Goal: Information Seeking & Learning: Check status

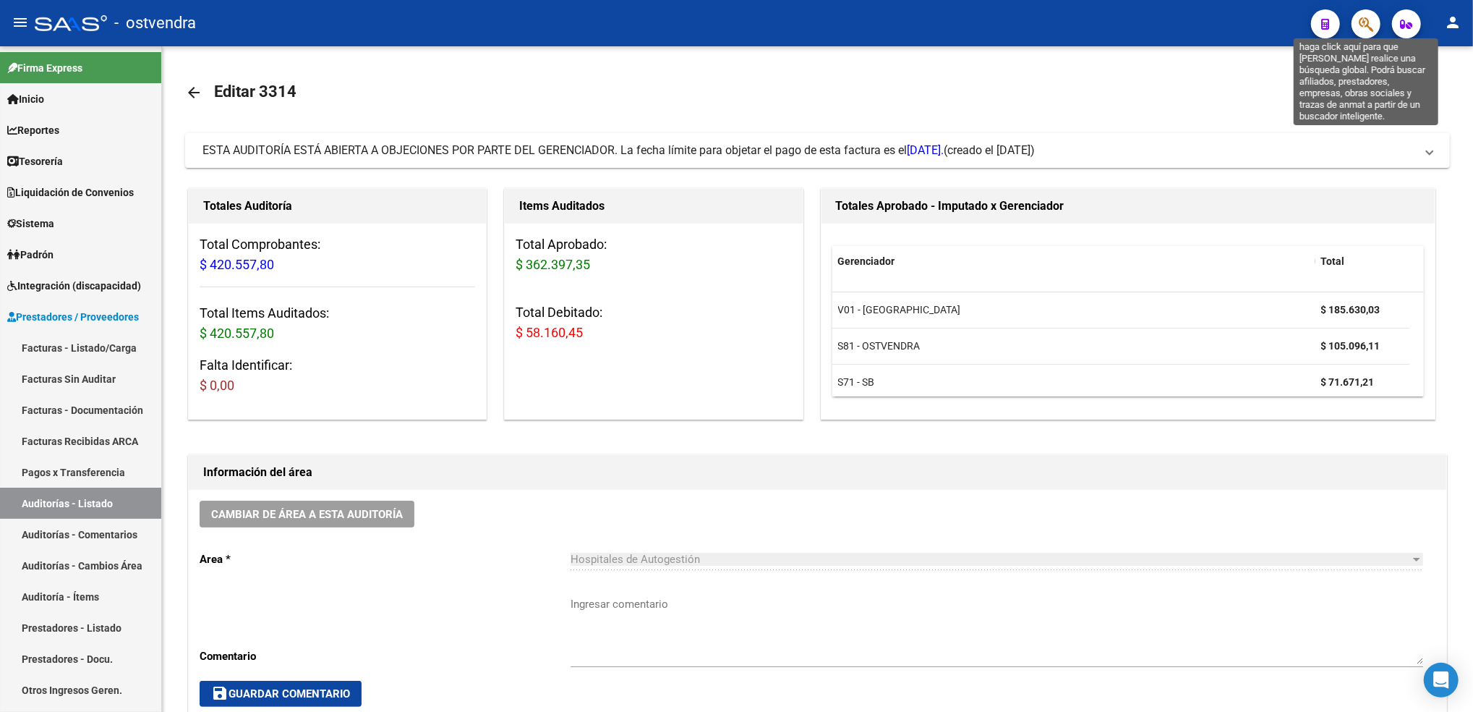
click at [1363, 27] on icon "button" at bounding box center [1366, 24] width 14 height 17
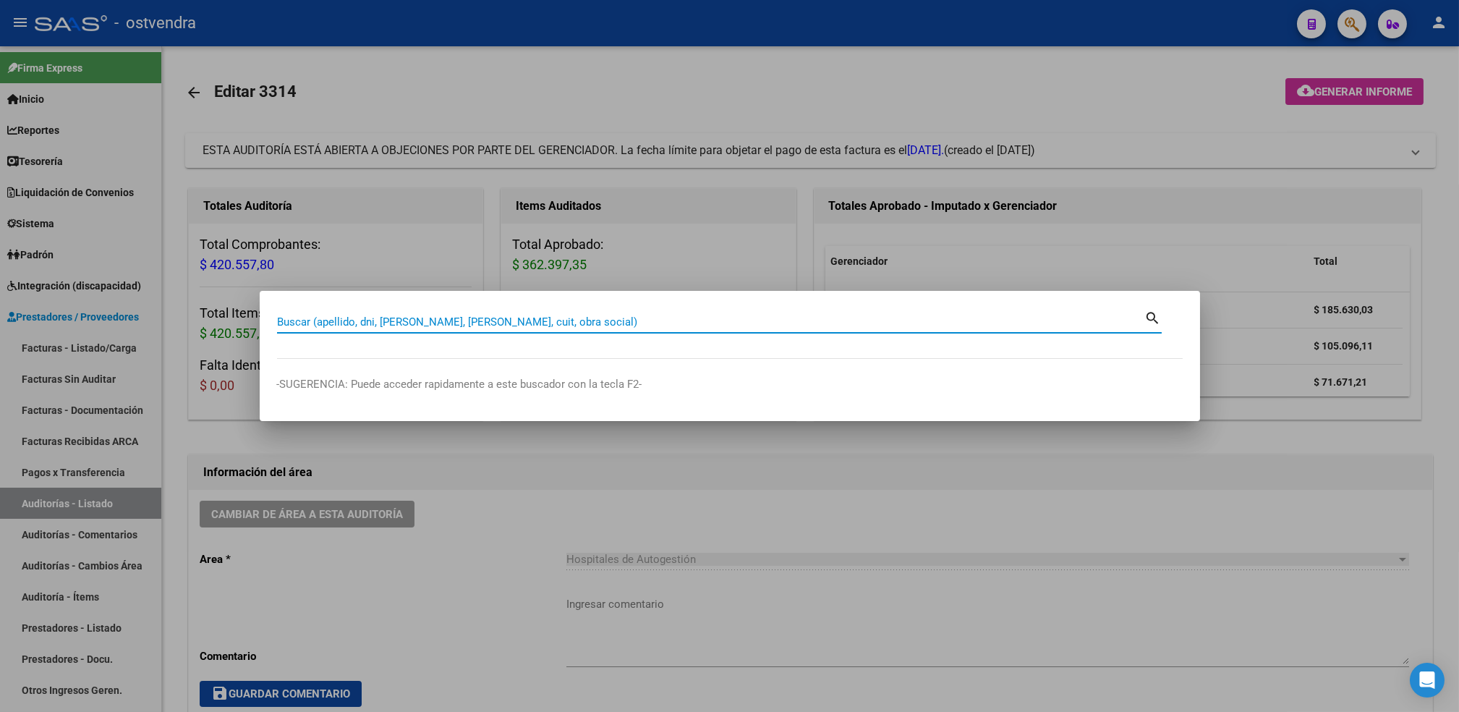
drag, startPoint x: 362, startPoint y: 311, endPoint x: 362, endPoint y: 326, distance: 15.2
click at [362, 326] on div "Buscar (apellido, dni, [PERSON_NAME], nro traspaso, cuit, obra social) search" at bounding box center [719, 320] width 884 height 25
paste input "20389580512"
type input "20389580512"
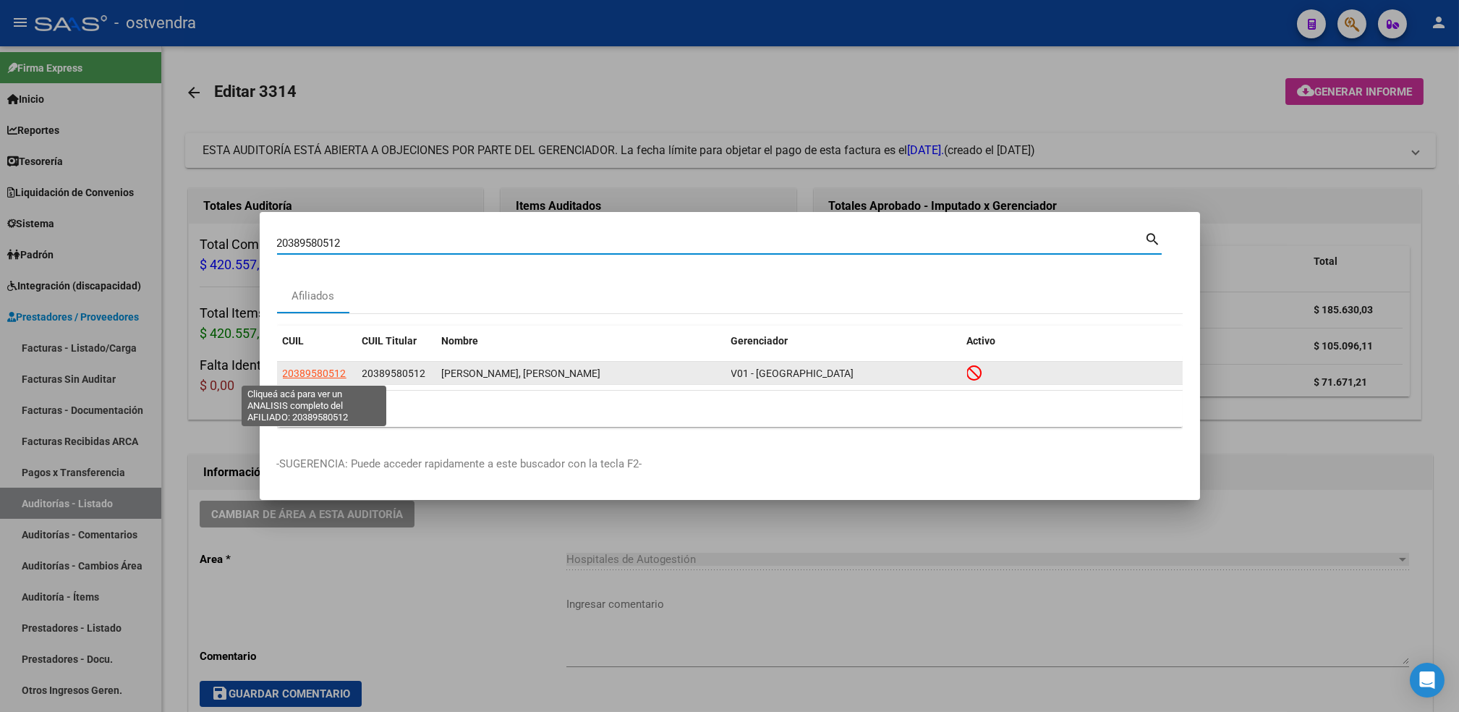
click at [317, 372] on span "20389580512" at bounding box center [315, 373] width 64 height 12
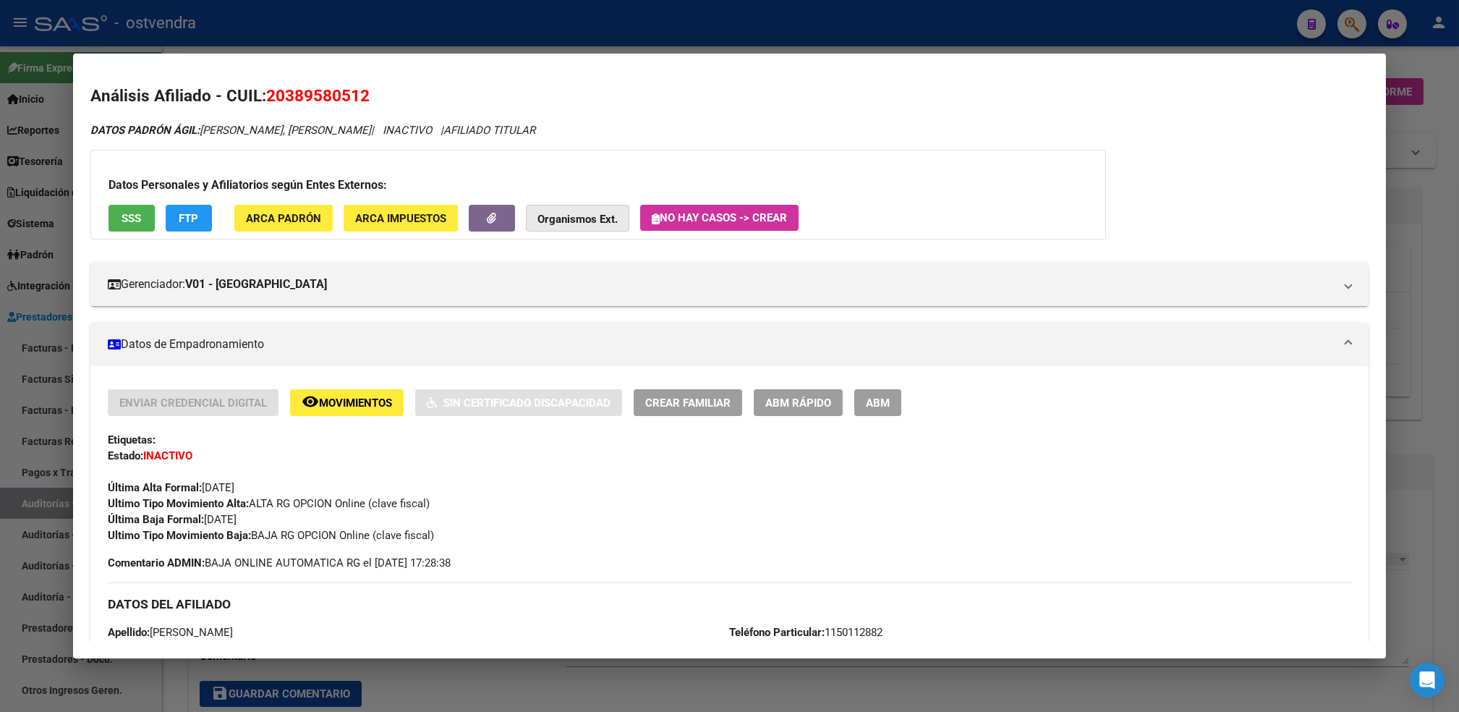
click at [585, 222] on strong "Organismos Ext." at bounding box center [577, 219] width 80 height 13
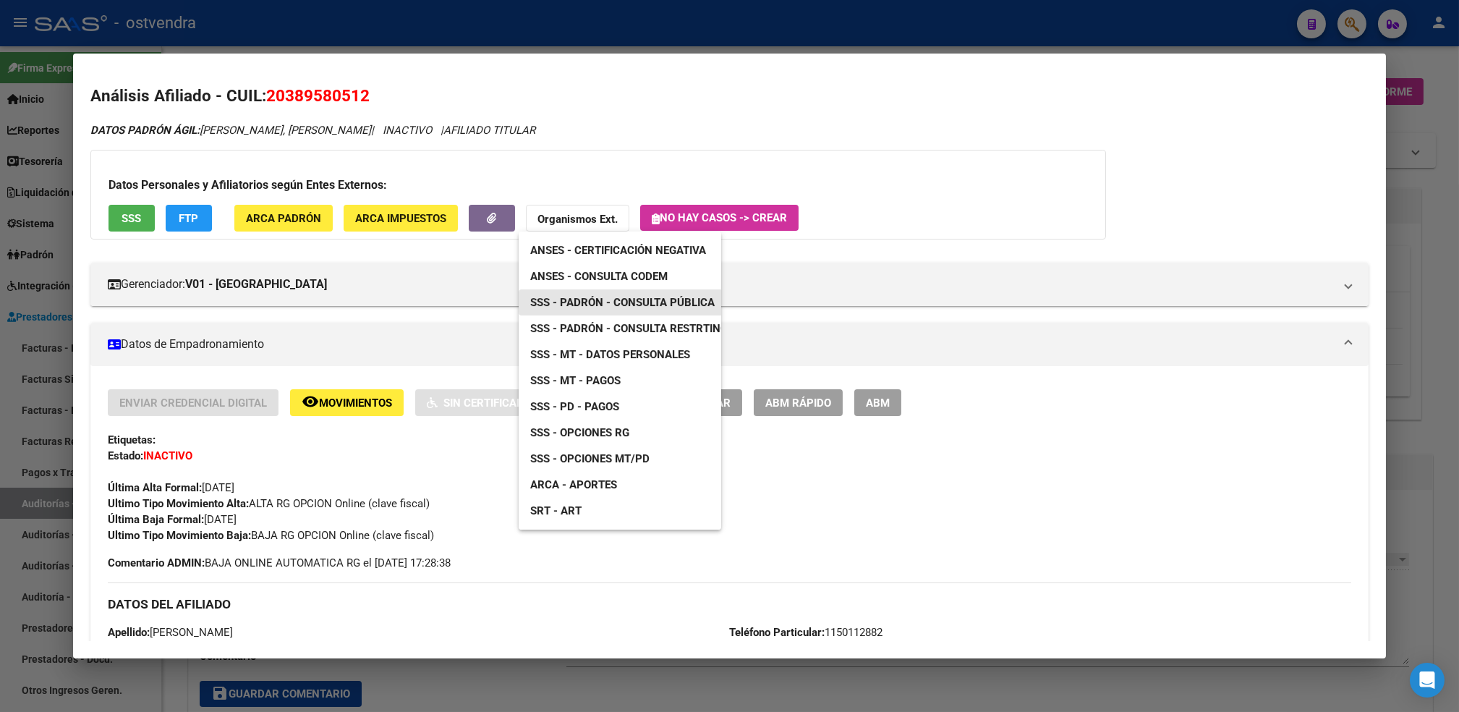
click at [652, 301] on span "SSS - Padrón - Consulta Pública" at bounding box center [622, 302] width 184 height 13
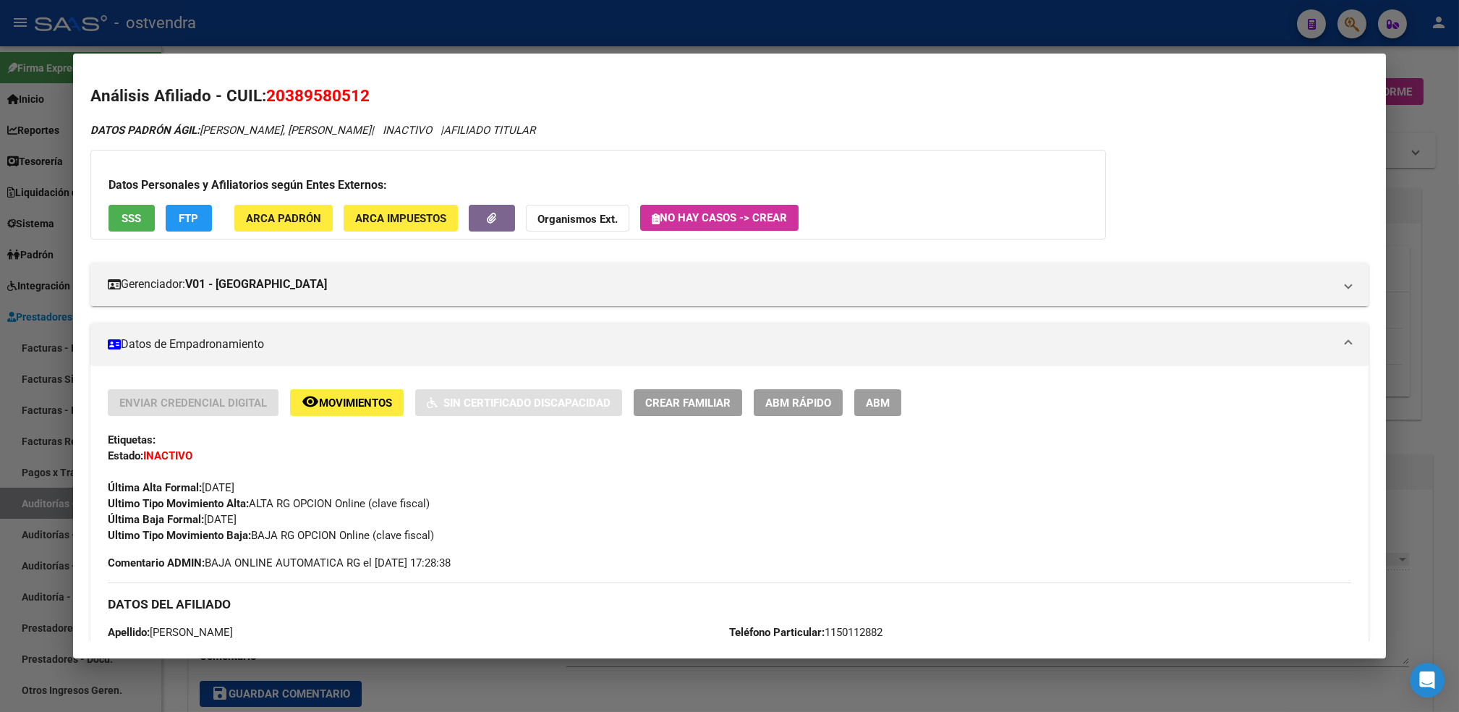
click at [1420, 62] on div at bounding box center [729, 356] width 1459 height 712
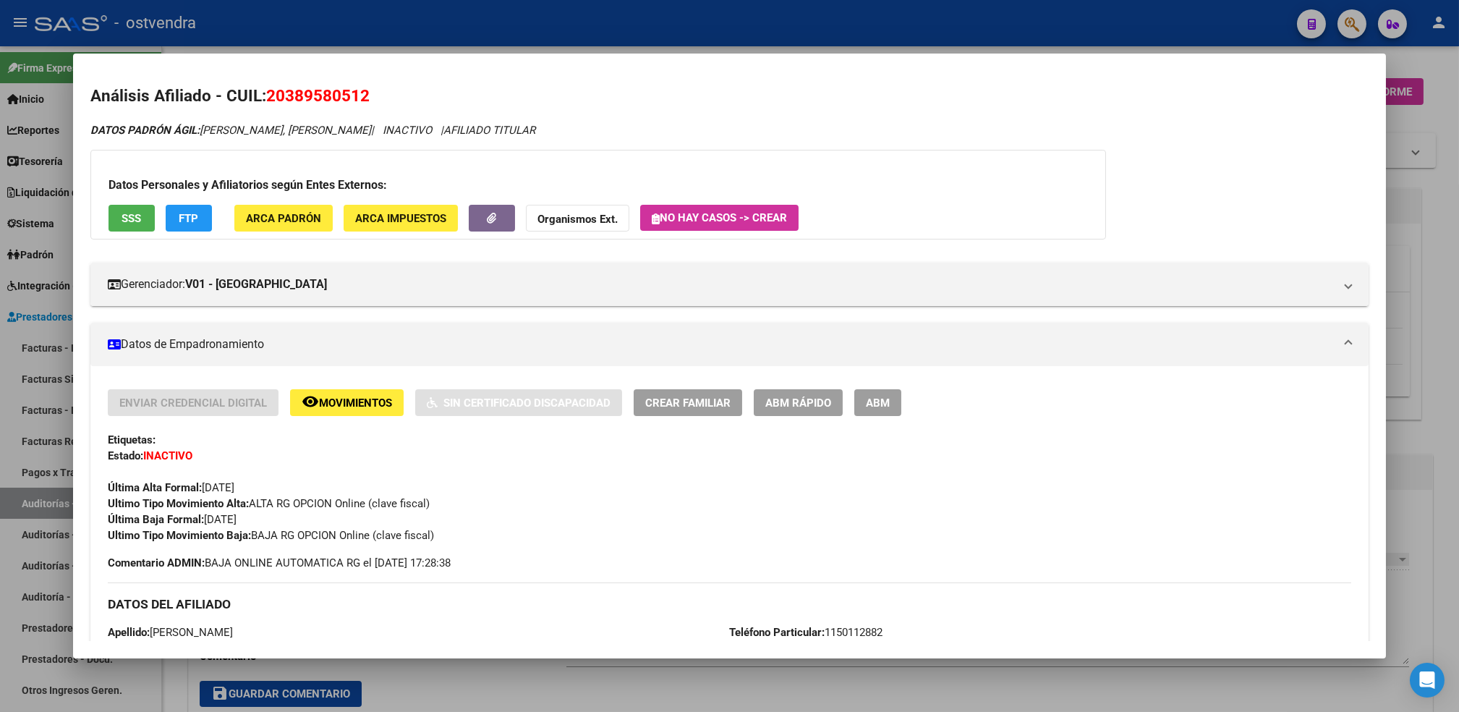
click at [1420, 62] on div at bounding box center [729, 356] width 1459 height 712
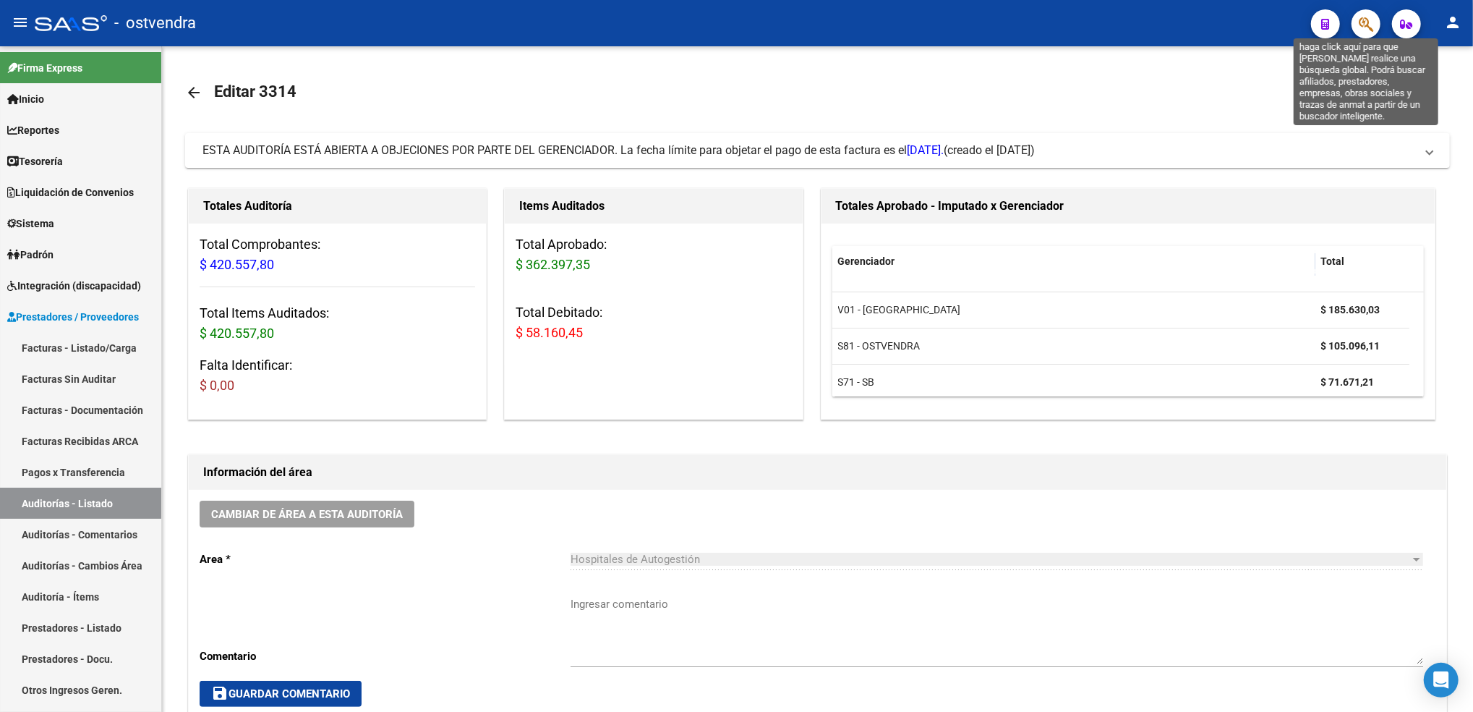
click at [1366, 24] on icon "button" at bounding box center [1366, 24] width 14 height 17
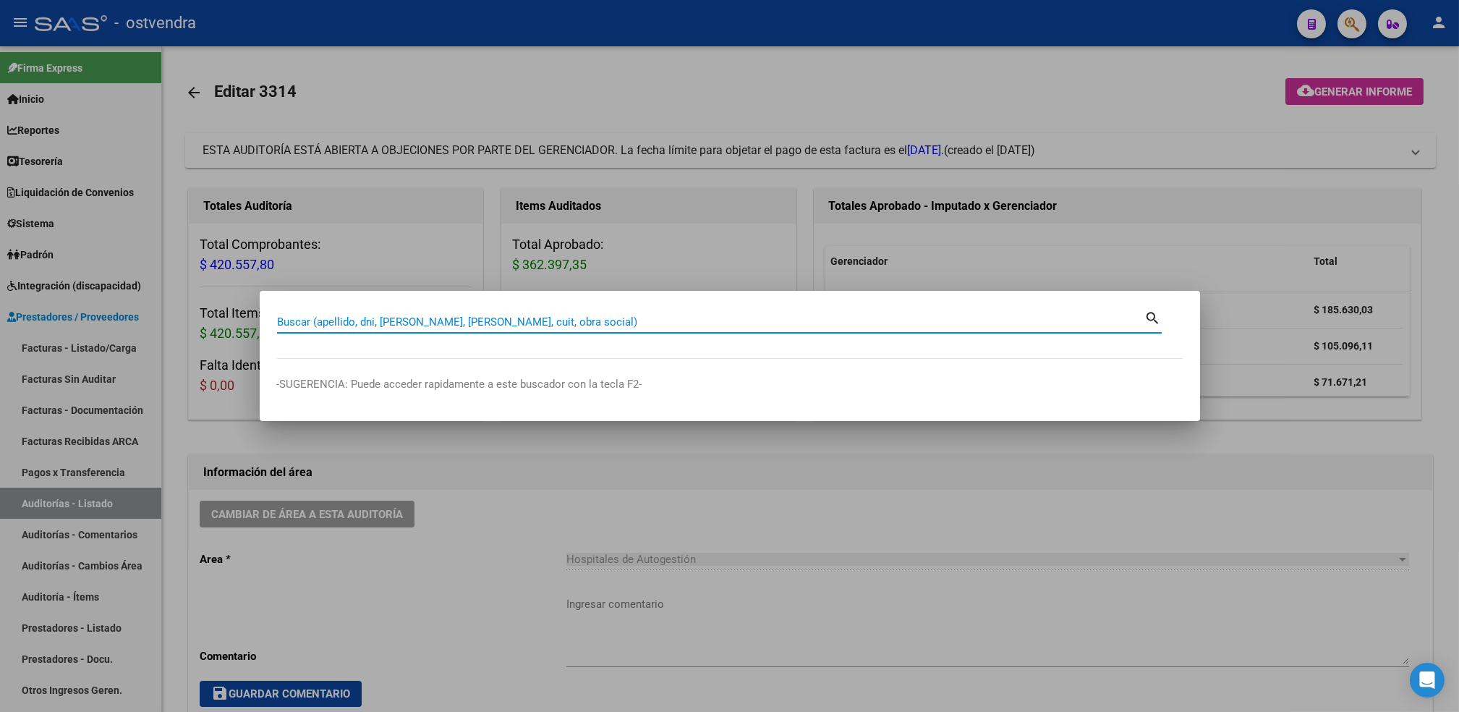
click at [710, 323] on input "Buscar (apellido, dni, [PERSON_NAME], [PERSON_NAME], cuit, obra social)" at bounding box center [711, 321] width 868 height 13
paste input "20389559386"
type input "20389559386"
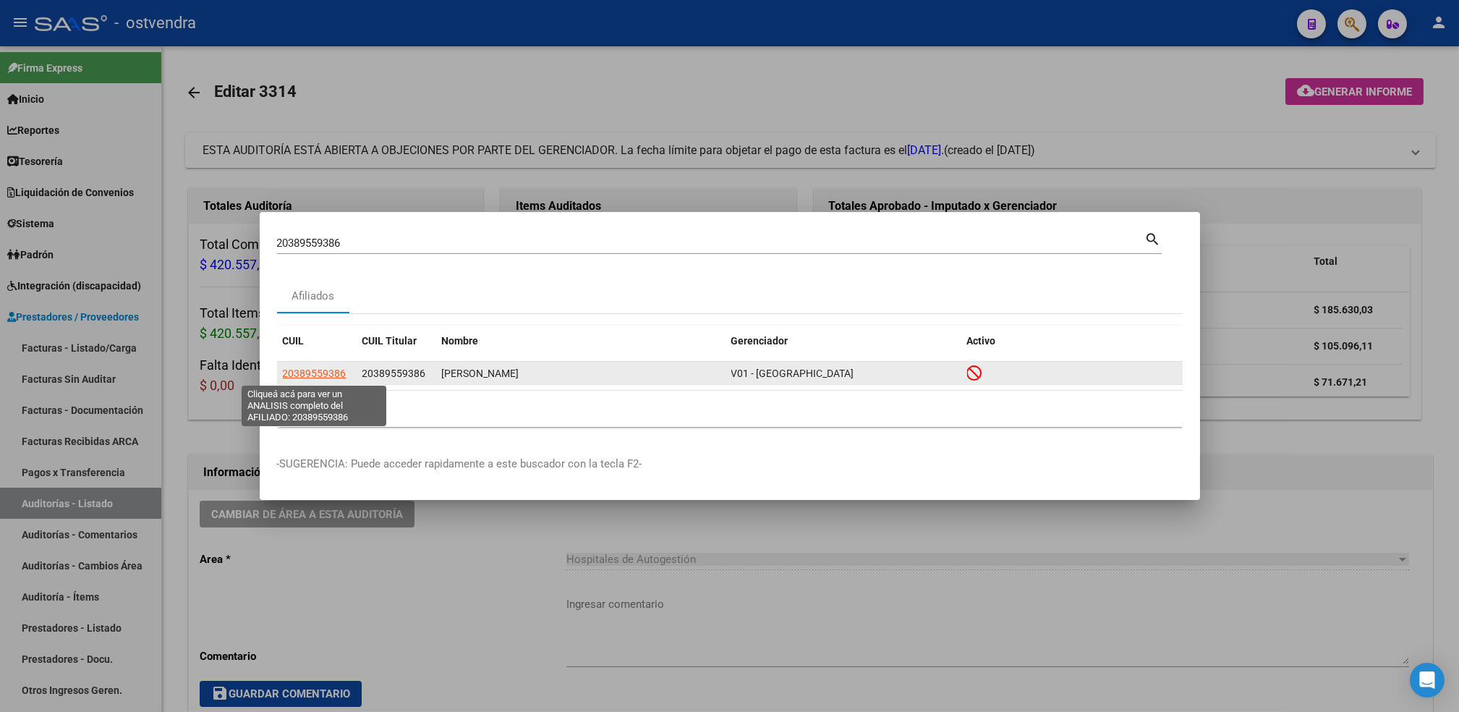
click at [311, 372] on span "20389559386" at bounding box center [315, 373] width 64 height 12
type textarea "20389559386"
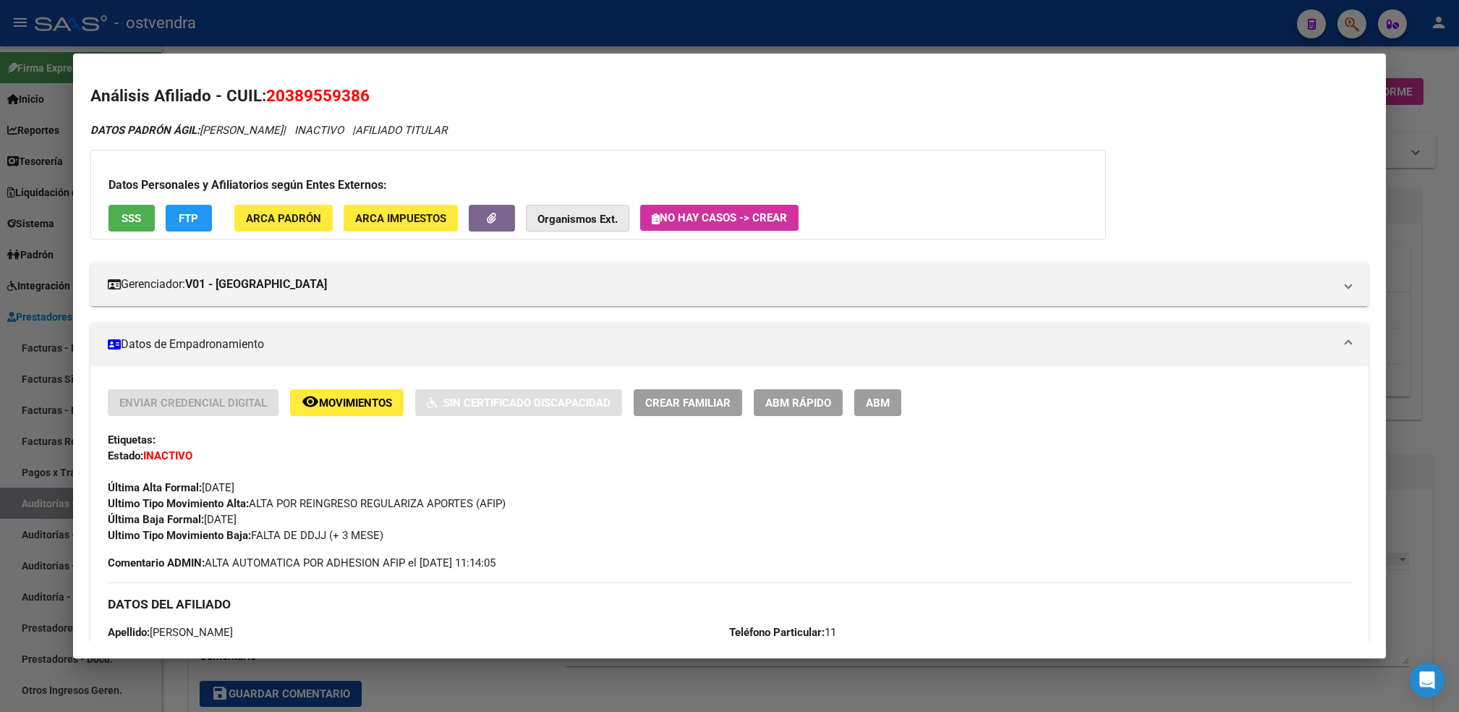
click at [596, 222] on strong "Organismos Ext." at bounding box center [577, 219] width 80 height 13
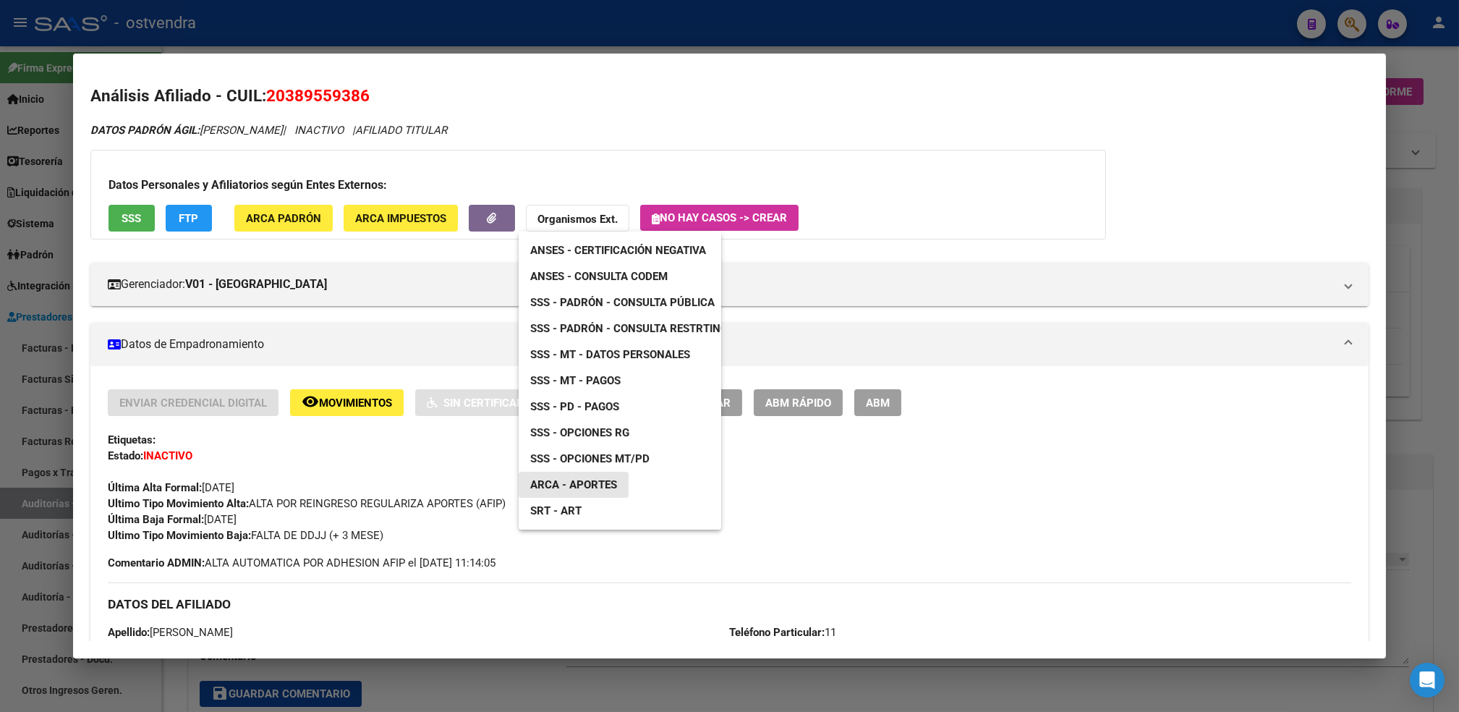
click at [598, 482] on span "ARCA - Aportes" at bounding box center [573, 484] width 87 height 13
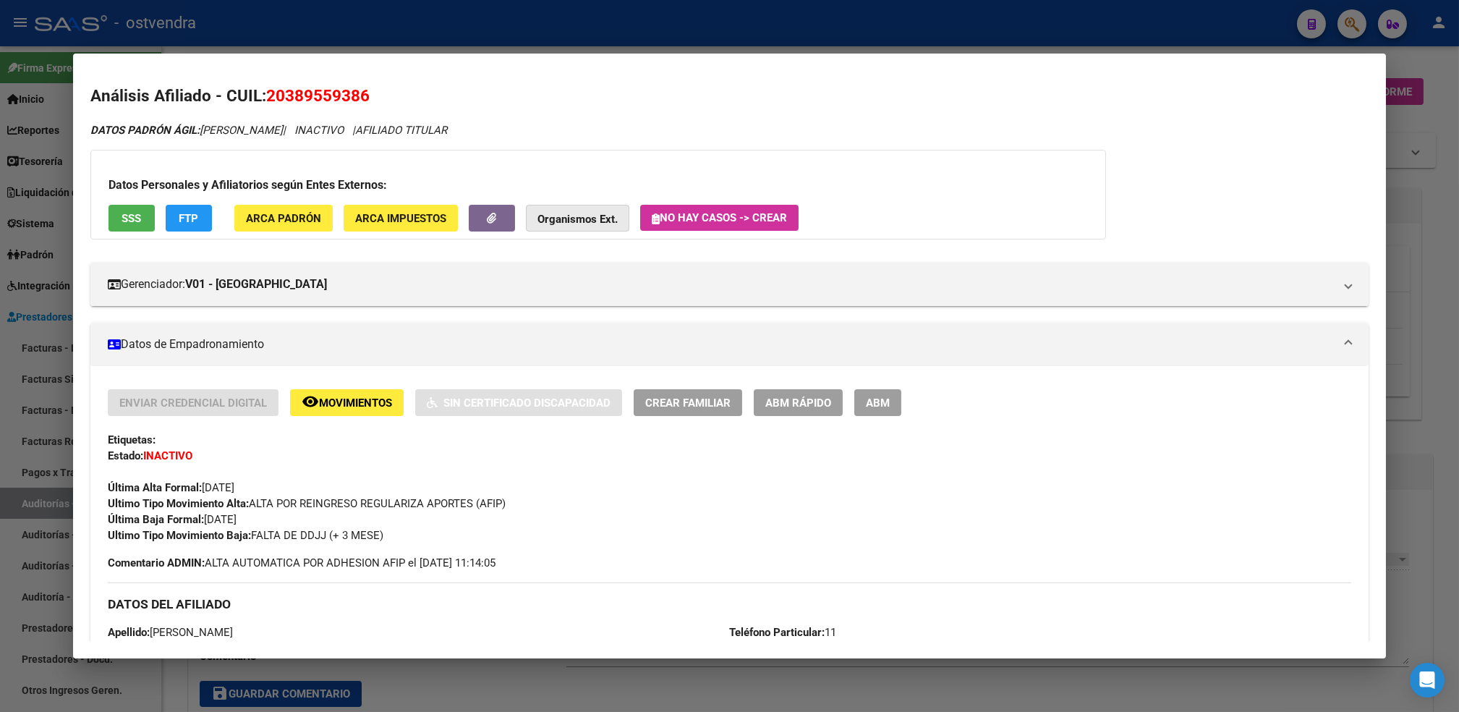
click at [602, 213] on strong "Organismos Ext." at bounding box center [577, 219] width 80 height 13
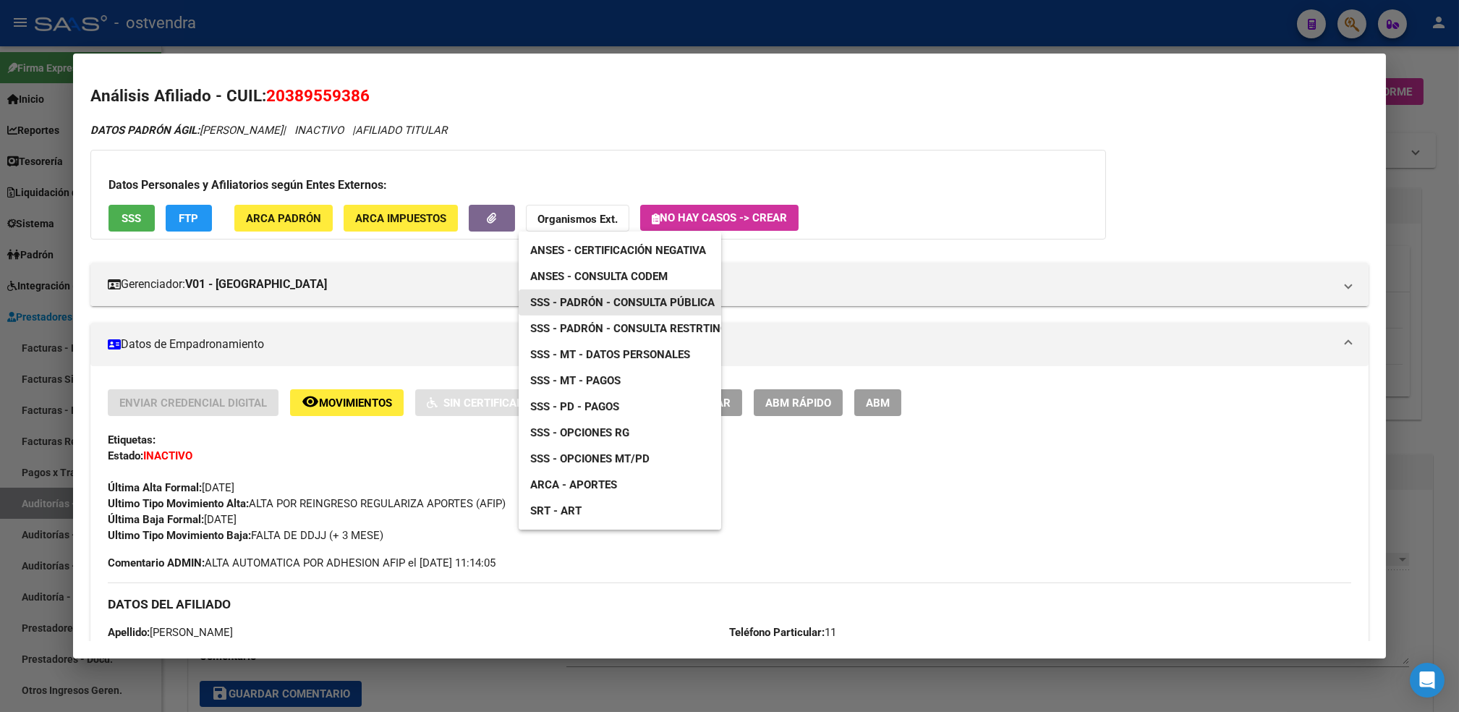
click at [634, 307] on span "SSS - Padrón - Consulta Pública" at bounding box center [622, 302] width 184 height 13
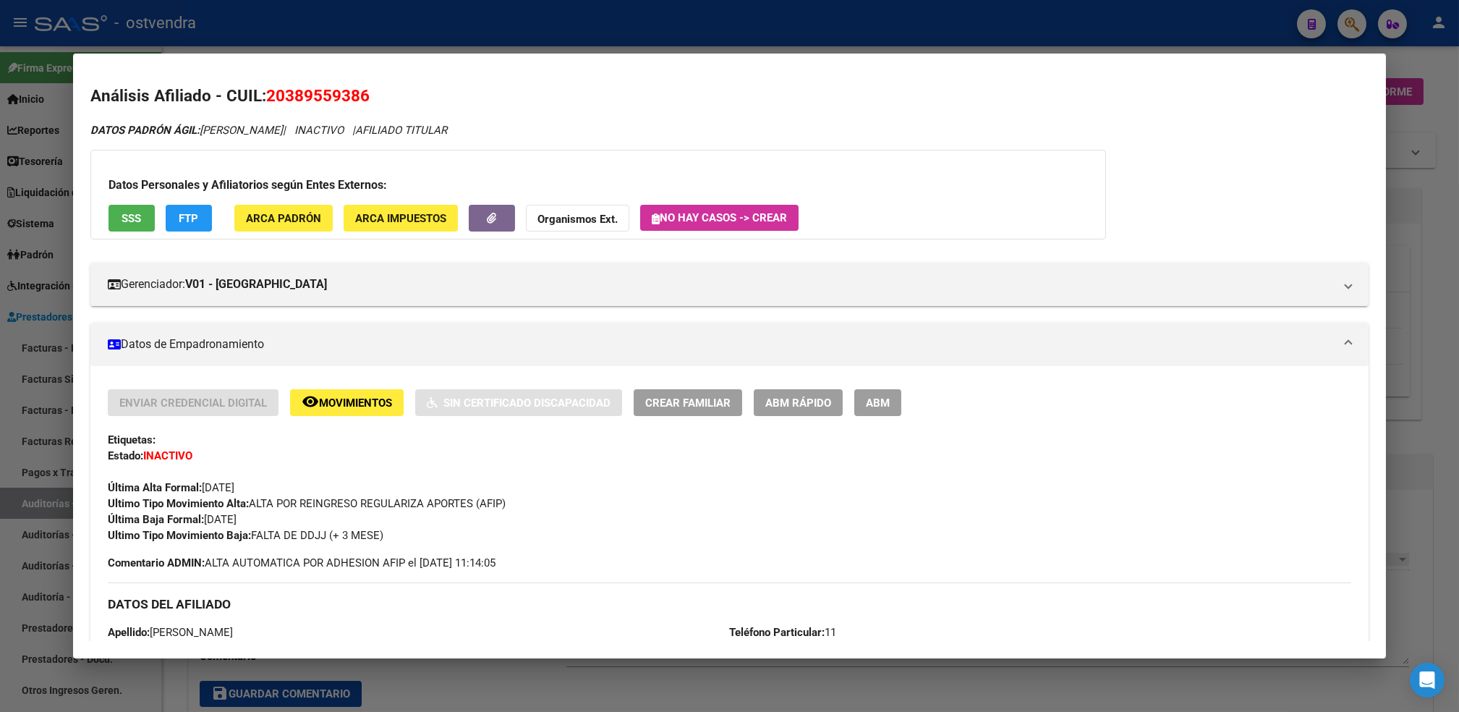
drag, startPoint x: 258, startPoint y: 90, endPoint x: 369, endPoint y: 98, distance: 111.0
click at [369, 98] on h2 "Análisis Afiliado - CUIL: 20389559386" at bounding box center [729, 96] width 1278 height 25
copy span "20389559386"
click at [1431, 68] on div at bounding box center [729, 356] width 1459 height 712
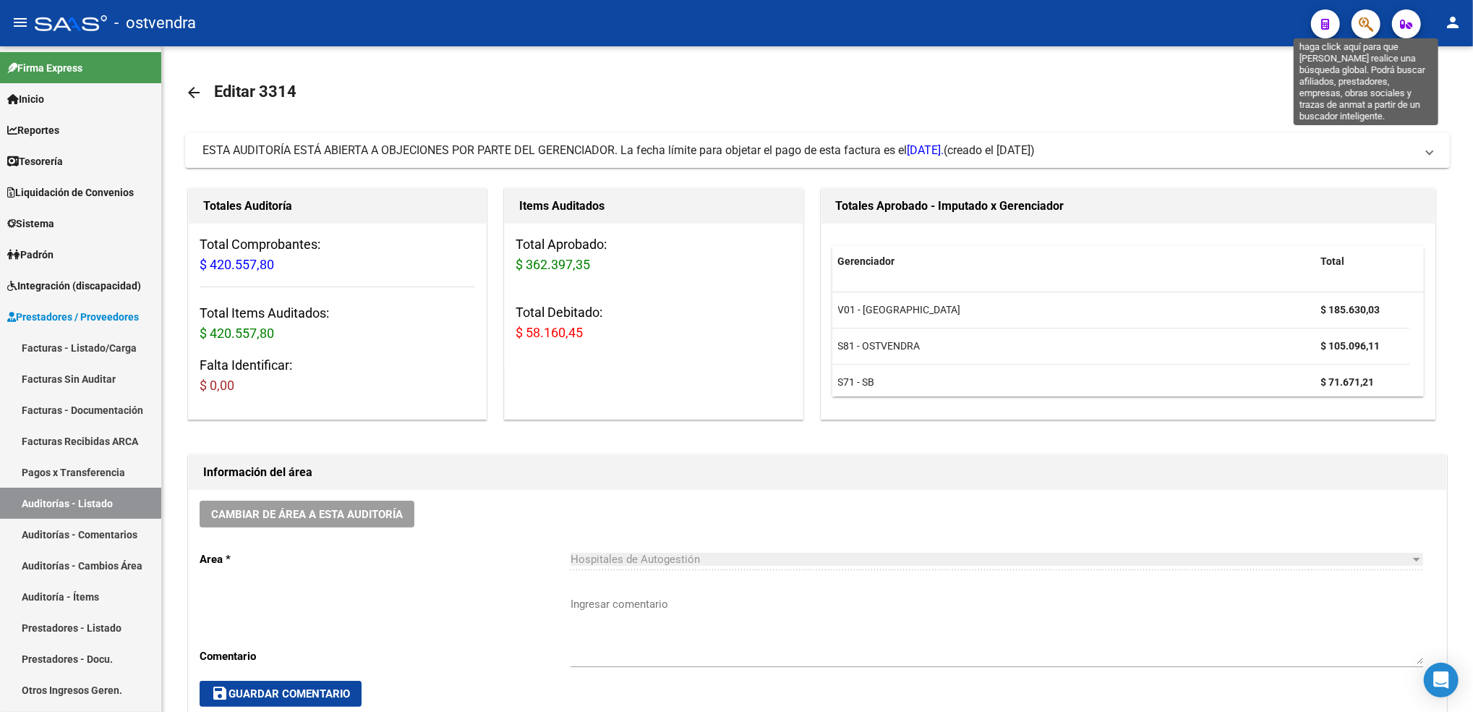
click at [1372, 16] on icon "button" at bounding box center [1366, 24] width 14 height 17
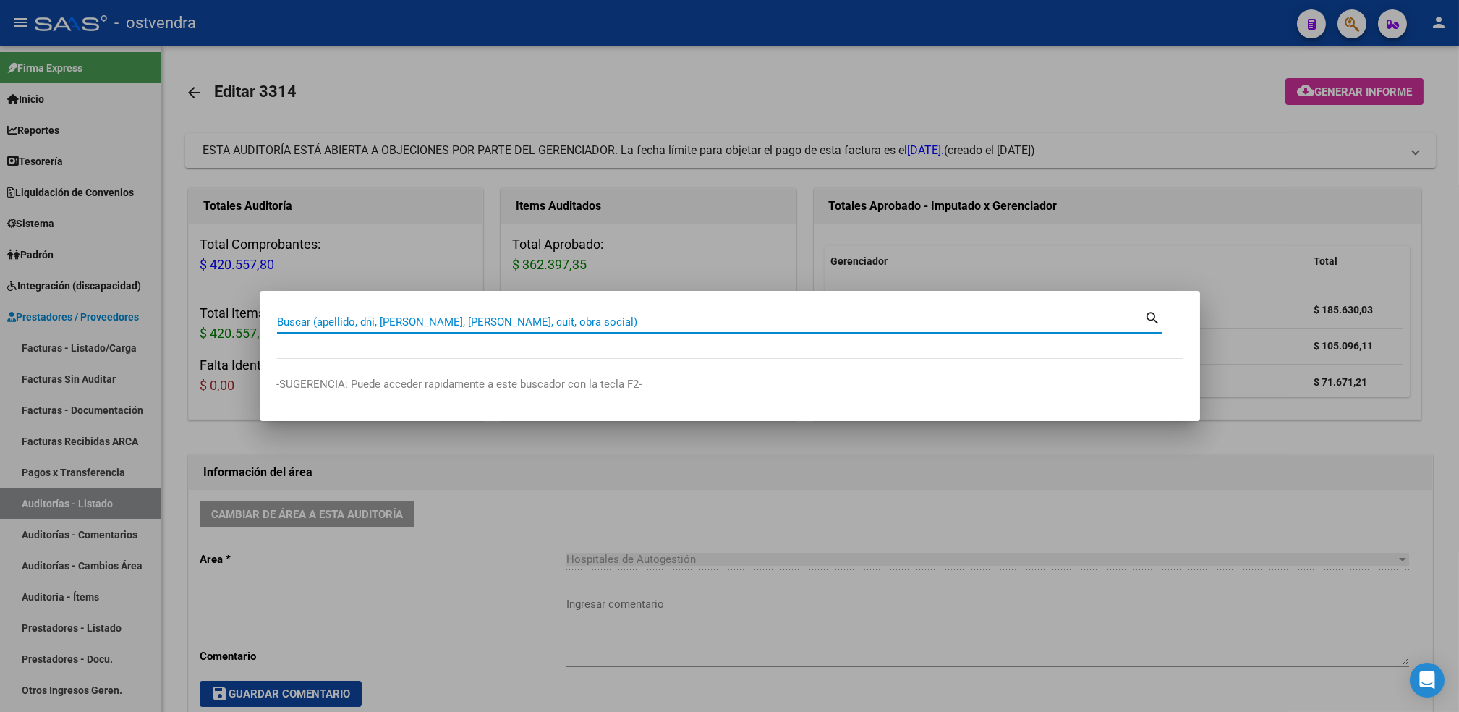
click at [715, 320] on input "Buscar (apellido, dni, [PERSON_NAME], [PERSON_NAME], cuit, obra social)" at bounding box center [711, 321] width 868 height 13
paste input "23396677989"
click at [714, 320] on input "23396677989" at bounding box center [711, 321] width 868 height 13
type input "23396677989"
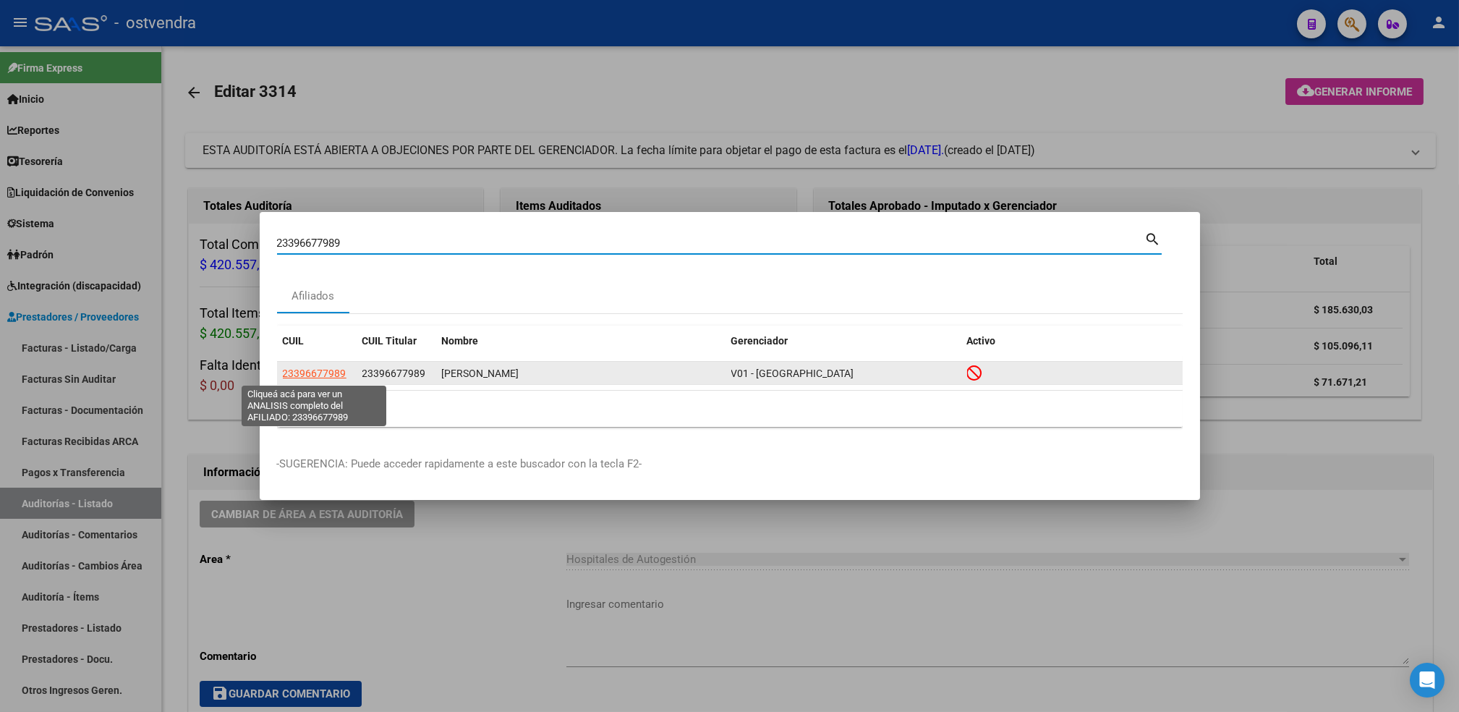
click at [325, 374] on span "23396677989" at bounding box center [315, 373] width 64 height 12
type textarea "23396677989"
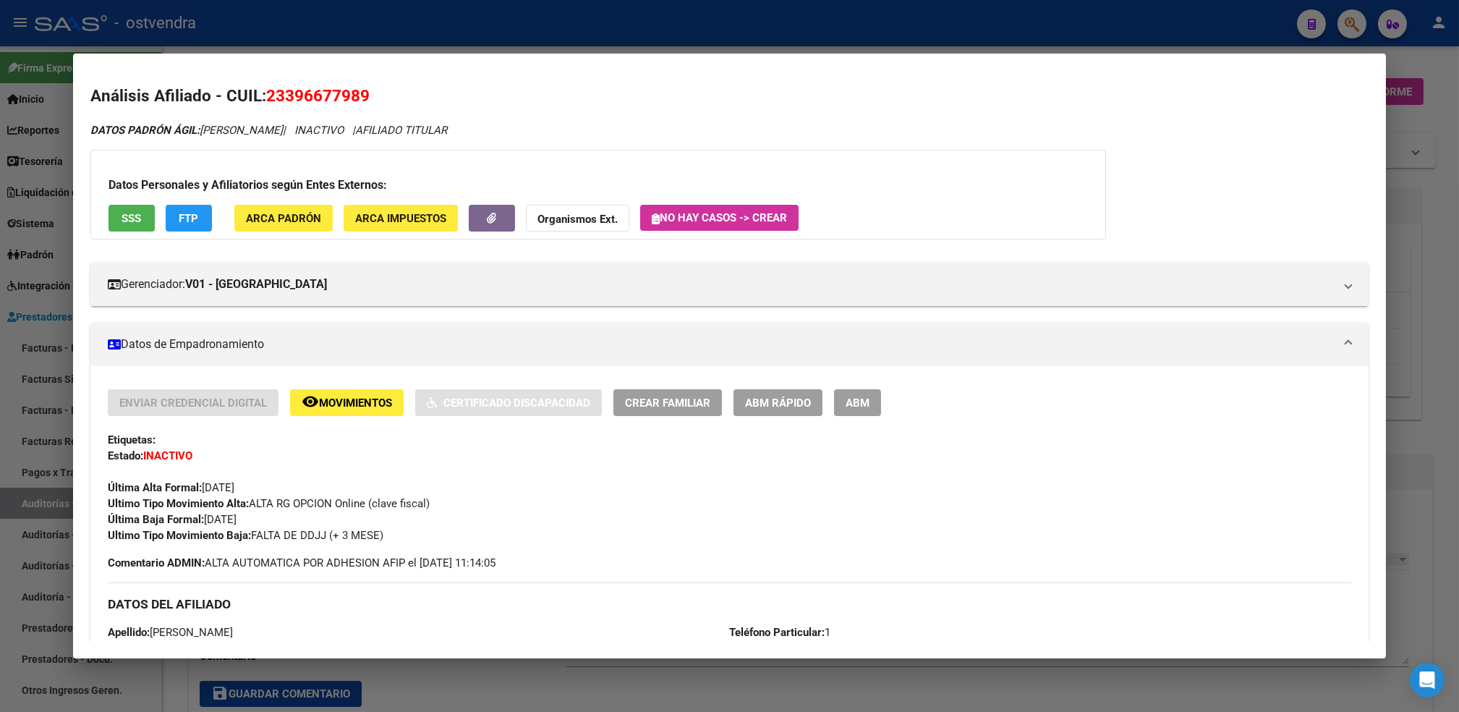
click at [594, 209] on button "Organismos Ext." at bounding box center [577, 218] width 103 height 27
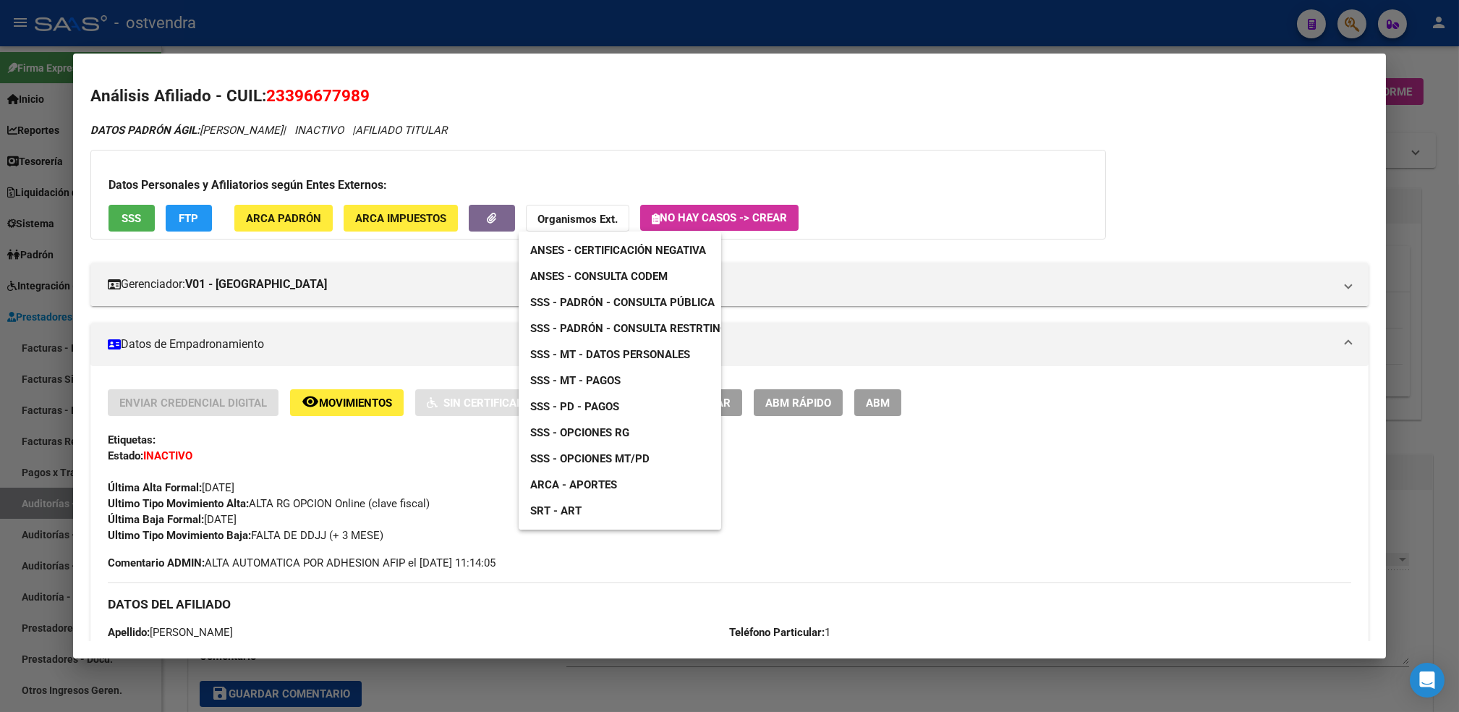
click at [650, 303] on span "SSS - Padrón - Consulta Pública" at bounding box center [622, 302] width 184 height 13
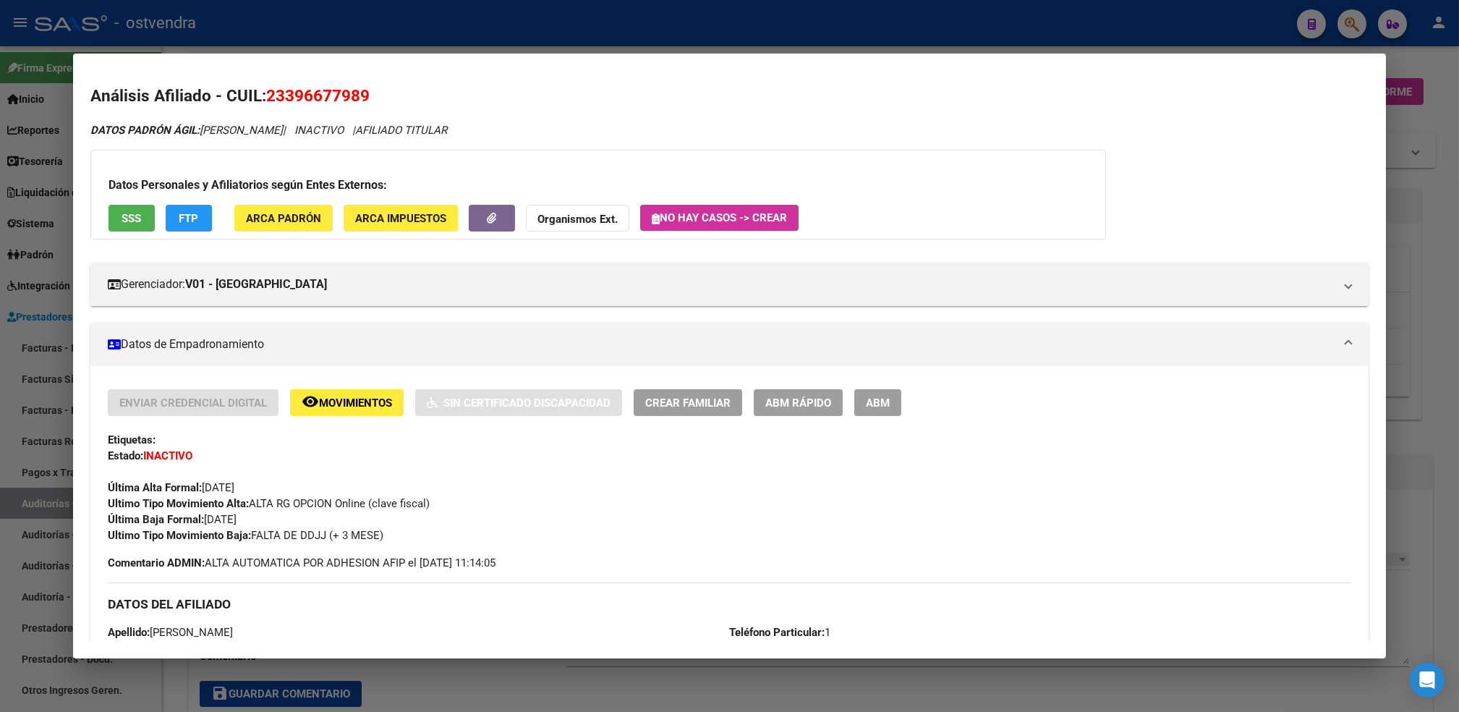
click at [1419, 56] on div at bounding box center [729, 356] width 1459 height 712
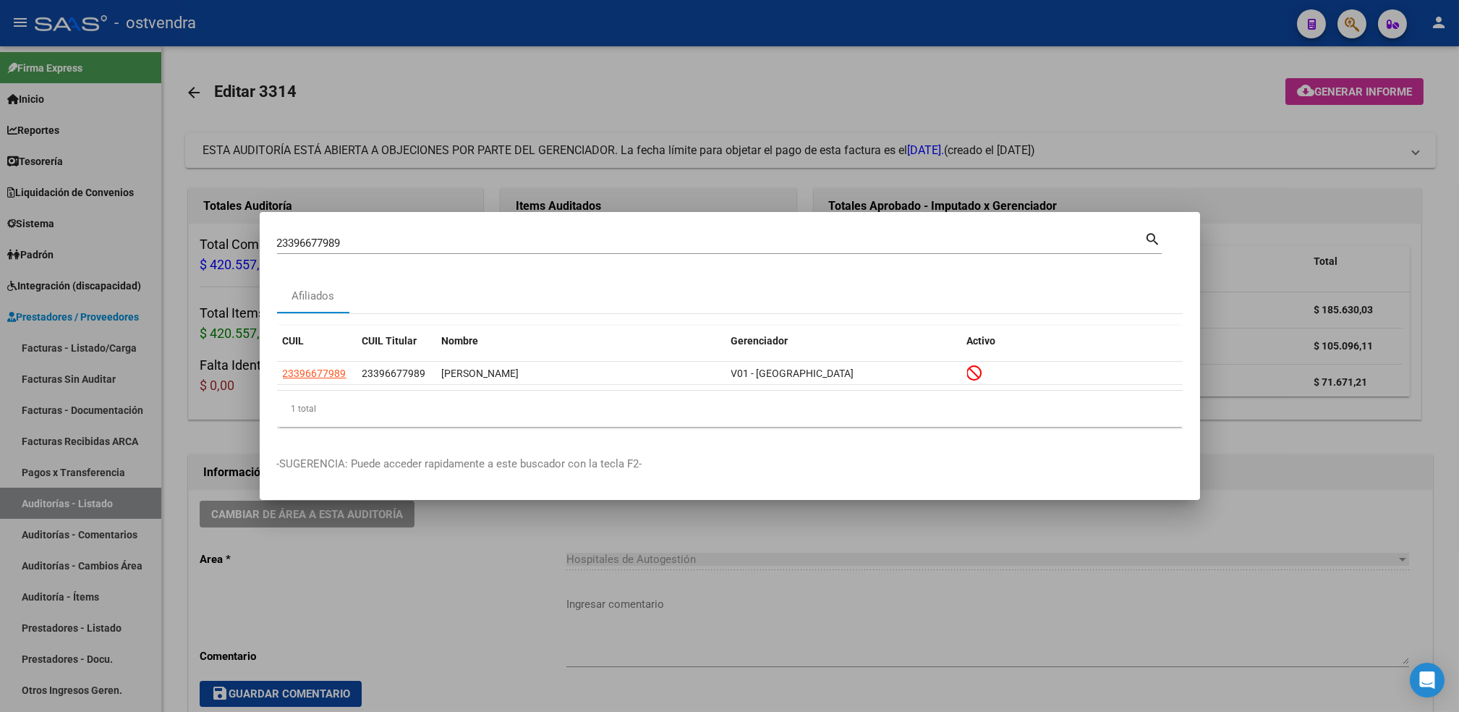
click at [1419, 56] on div at bounding box center [729, 356] width 1459 height 712
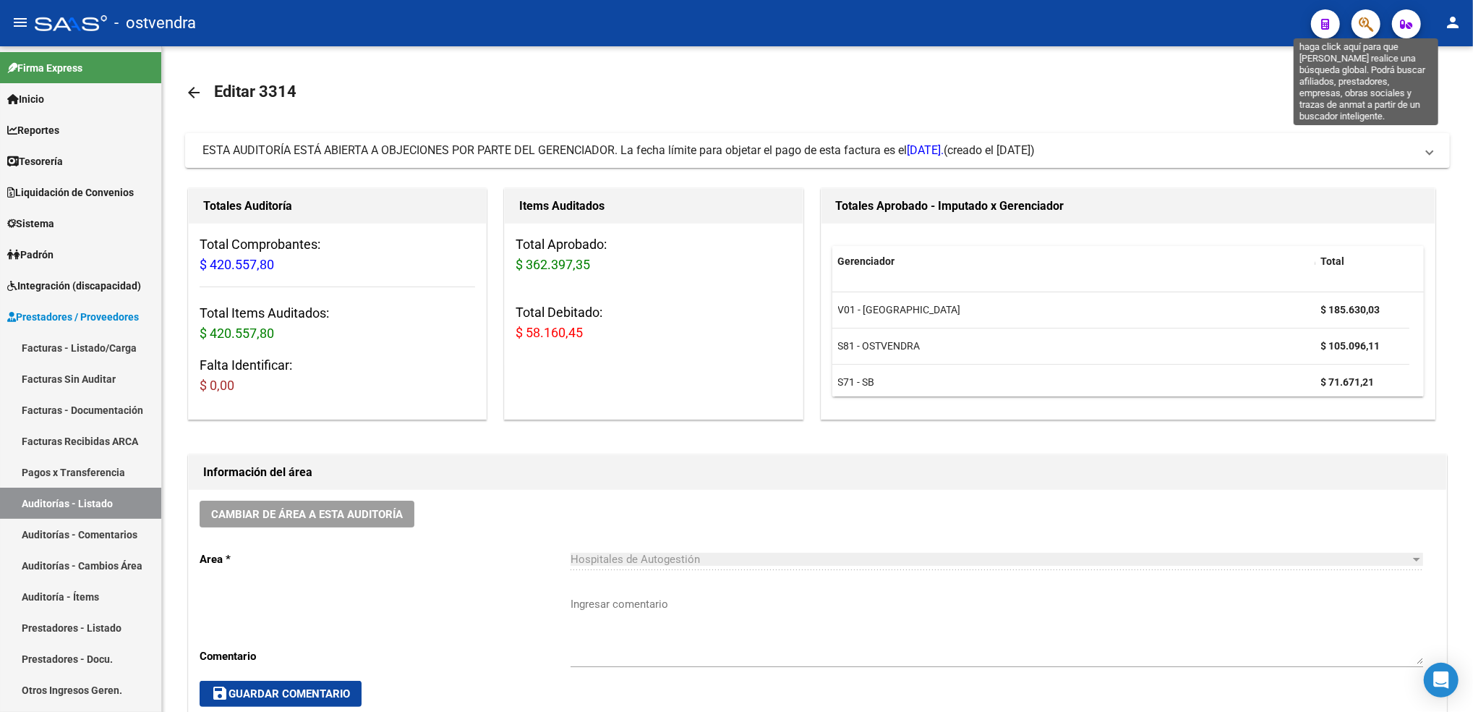
click at [1367, 22] on icon "button" at bounding box center [1366, 24] width 14 height 17
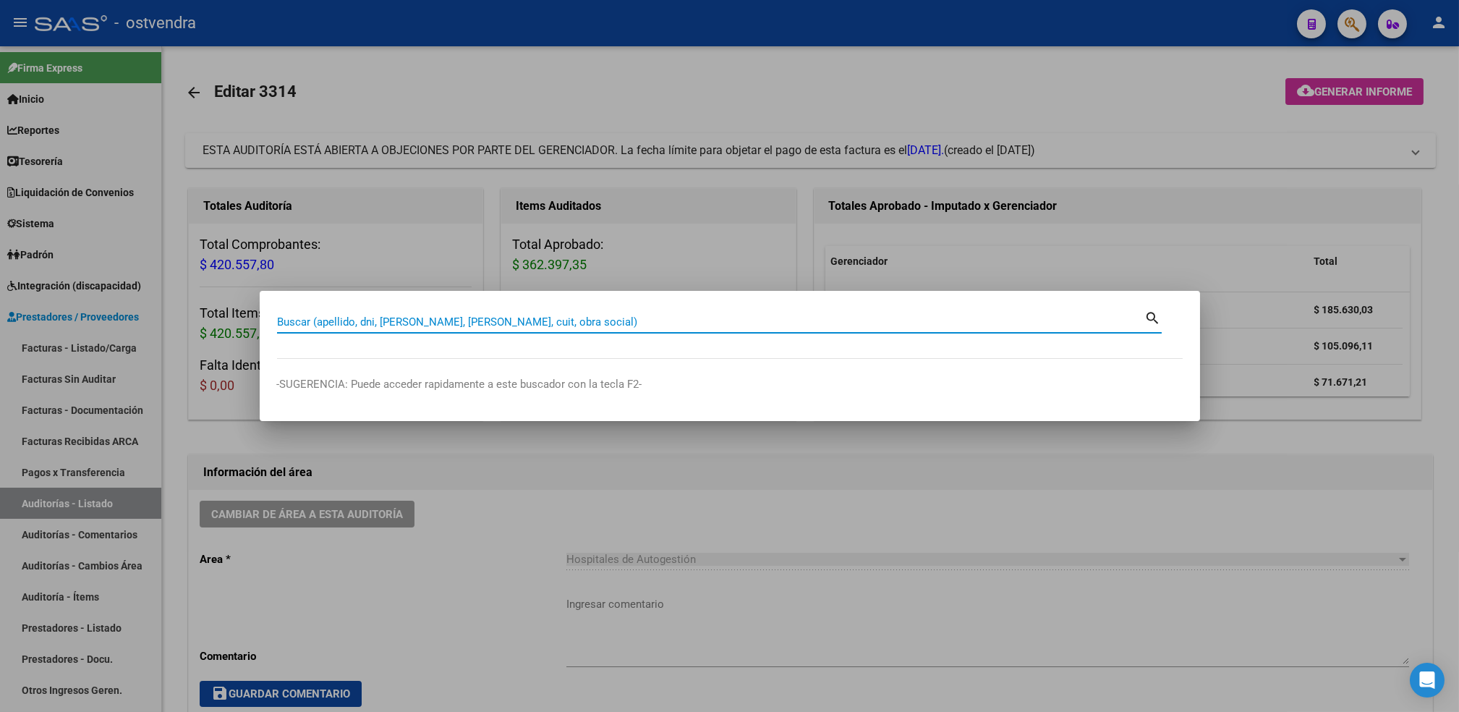
click at [827, 325] on input "Buscar (apellido, dni, [PERSON_NAME], [PERSON_NAME], cuit, obra social)" at bounding box center [711, 321] width 868 height 13
paste input "20388298716"
type input "20388298716"
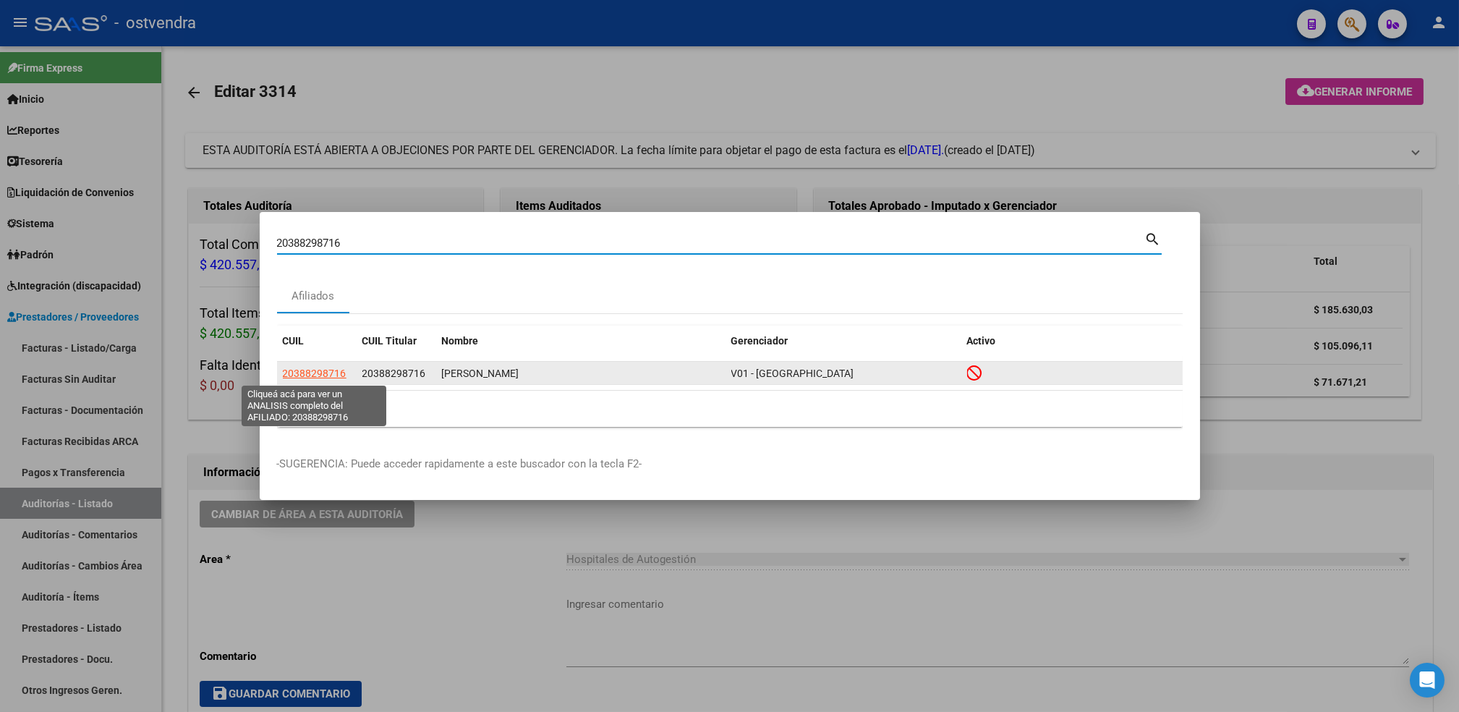
click at [316, 372] on span "20388298716" at bounding box center [315, 373] width 64 height 12
type textarea "20388298716"
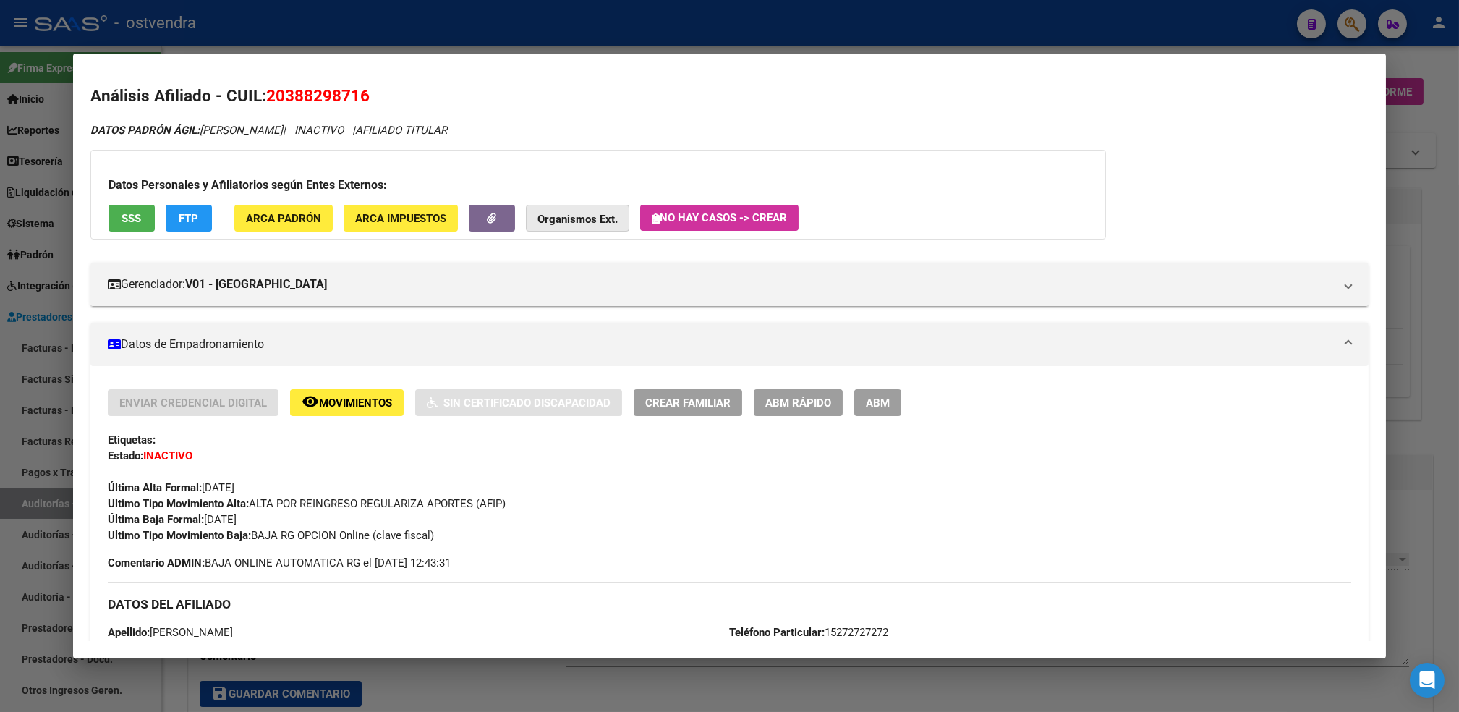
click at [563, 214] on strong "Organismos Ext." at bounding box center [577, 219] width 80 height 13
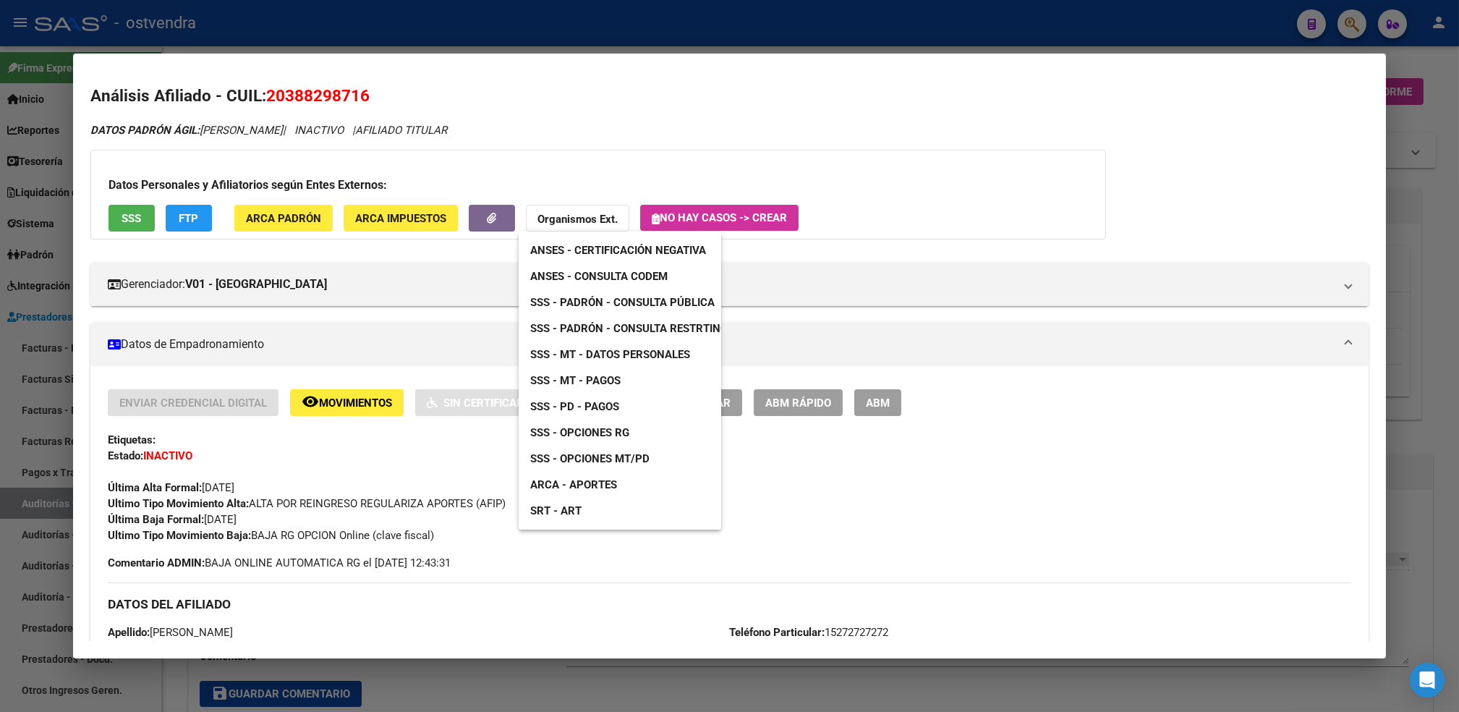
click at [612, 302] on span "SSS - Padrón - Consulta Pública" at bounding box center [622, 302] width 184 height 13
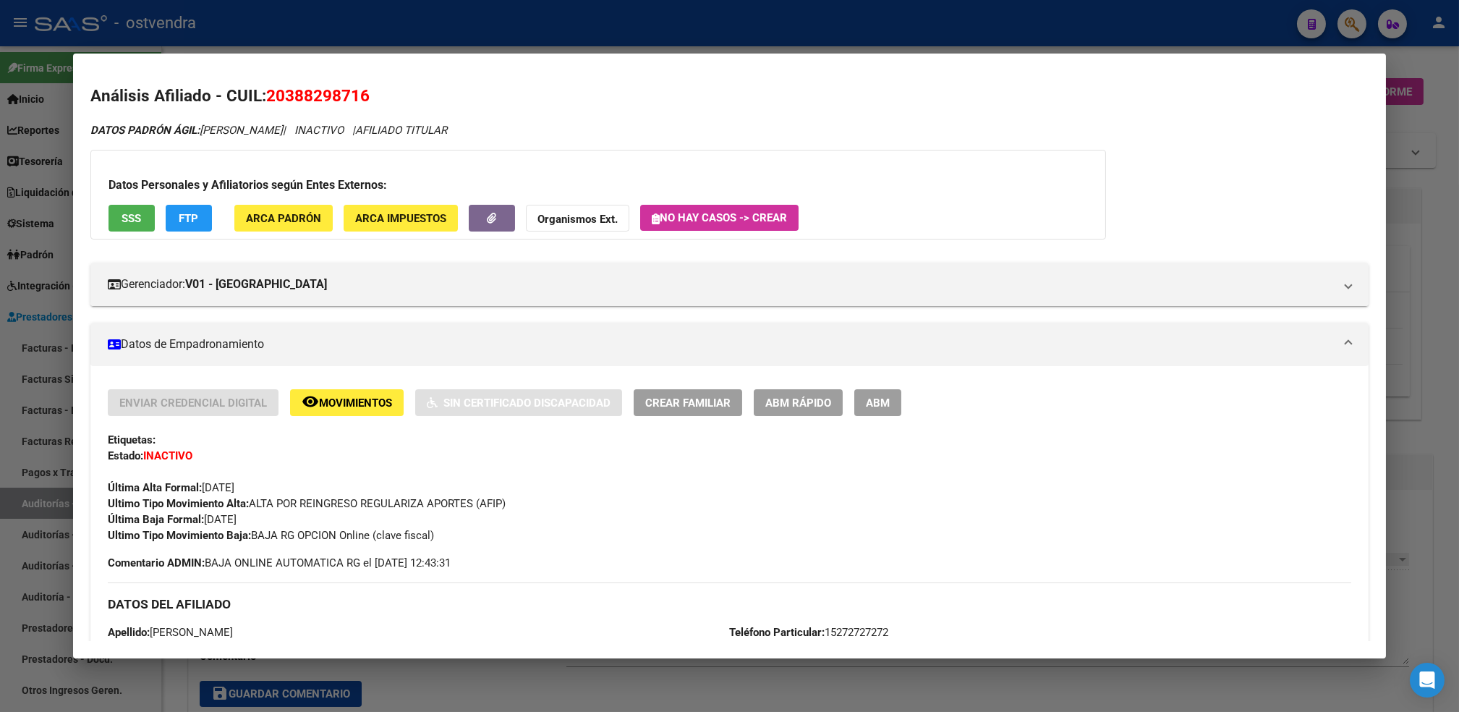
click at [1445, 67] on div at bounding box center [729, 356] width 1459 height 712
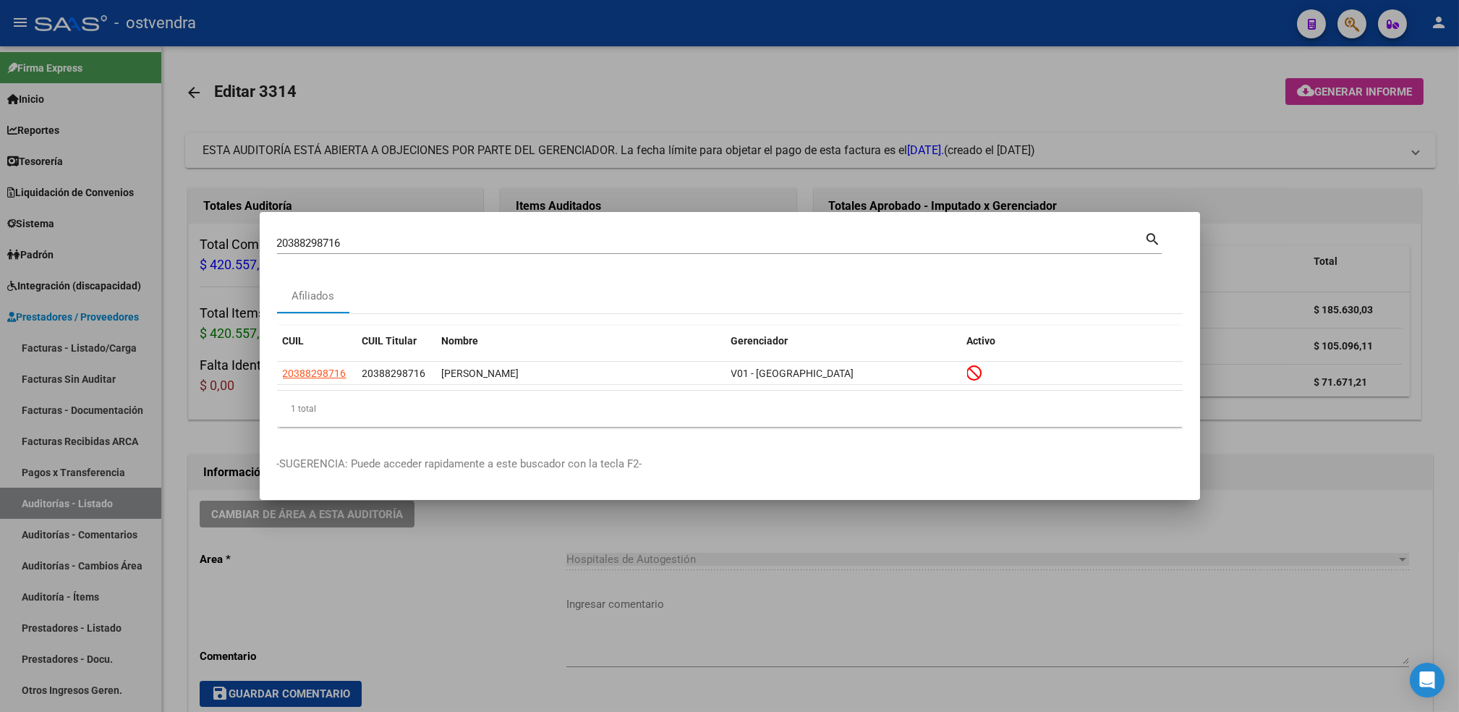
click at [1445, 67] on div at bounding box center [729, 356] width 1459 height 712
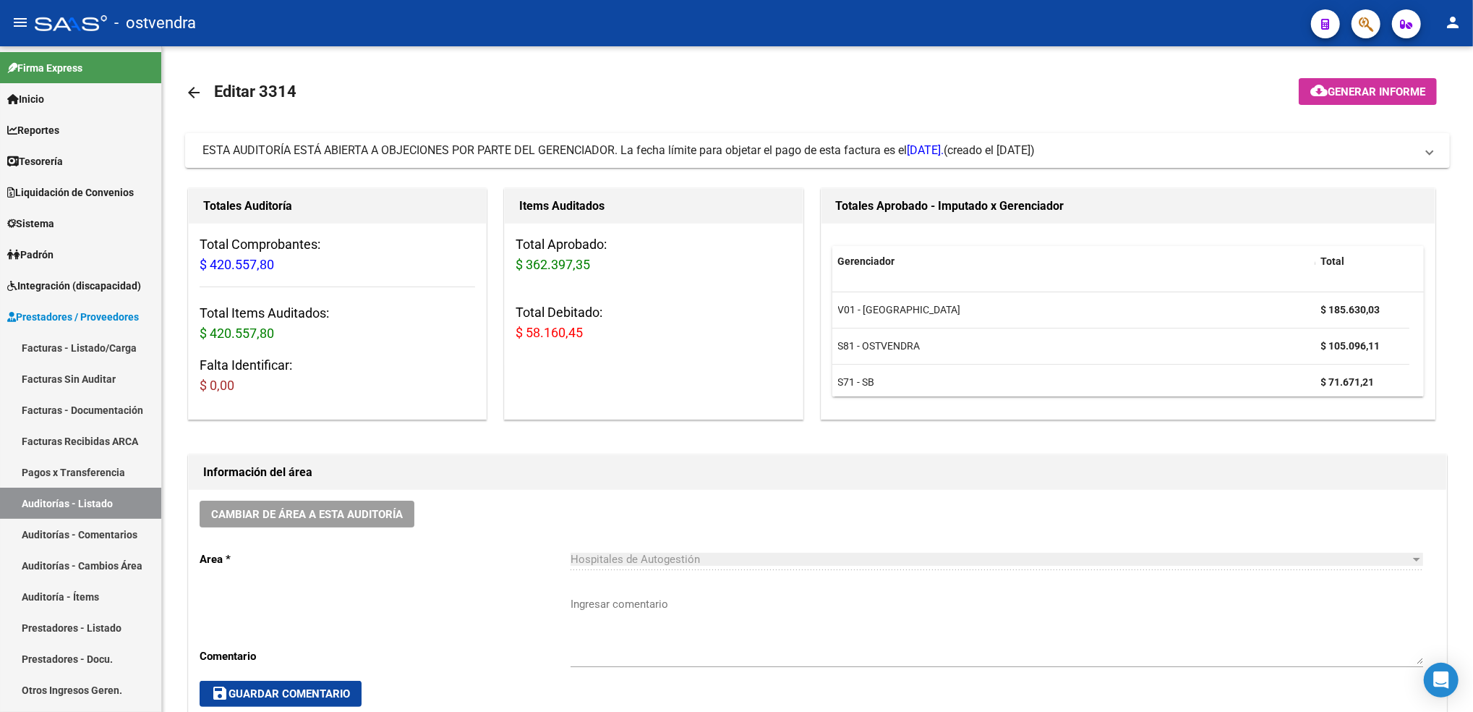
click at [1383, 16] on mat-toolbar "menu - ostvendra person" at bounding box center [736, 23] width 1473 height 46
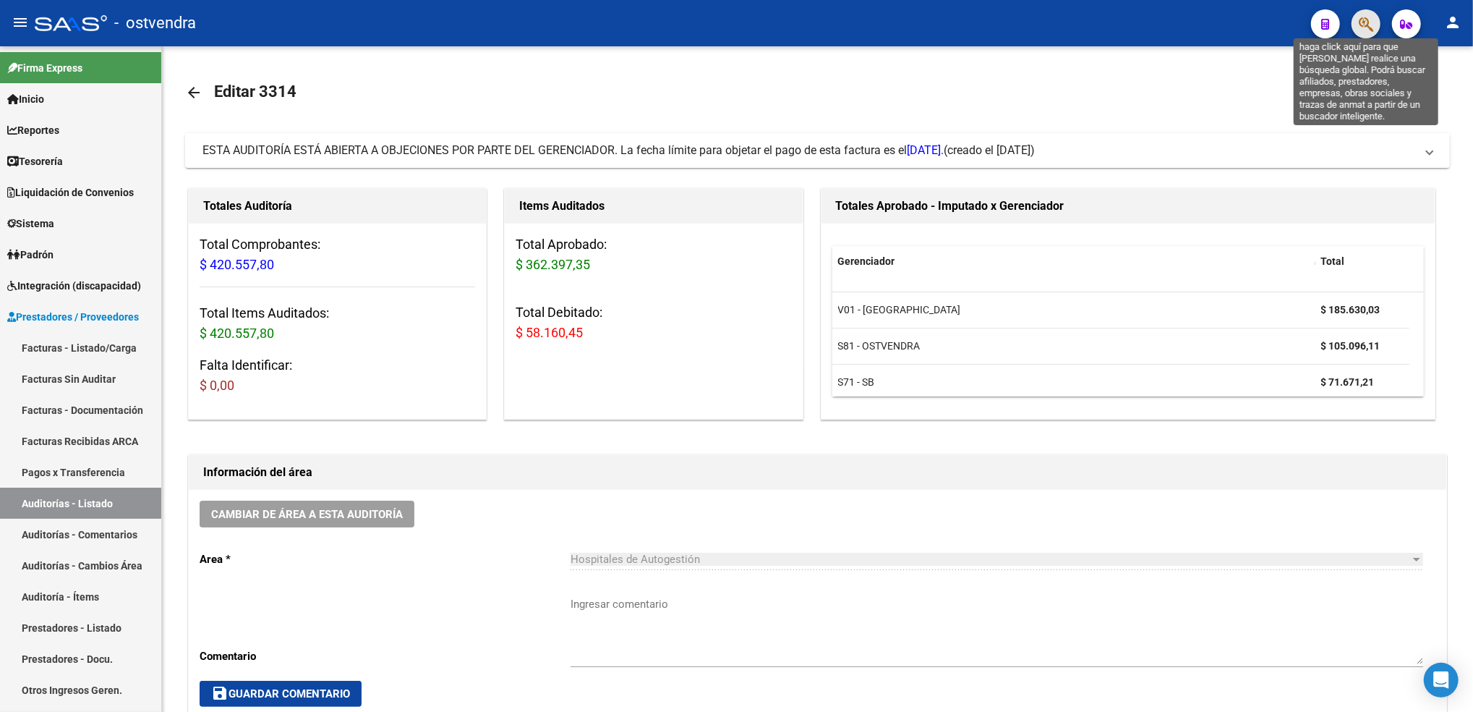
click at [1369, 18] on icon "button" at bounding box center [1366, 24] width 14 height 17
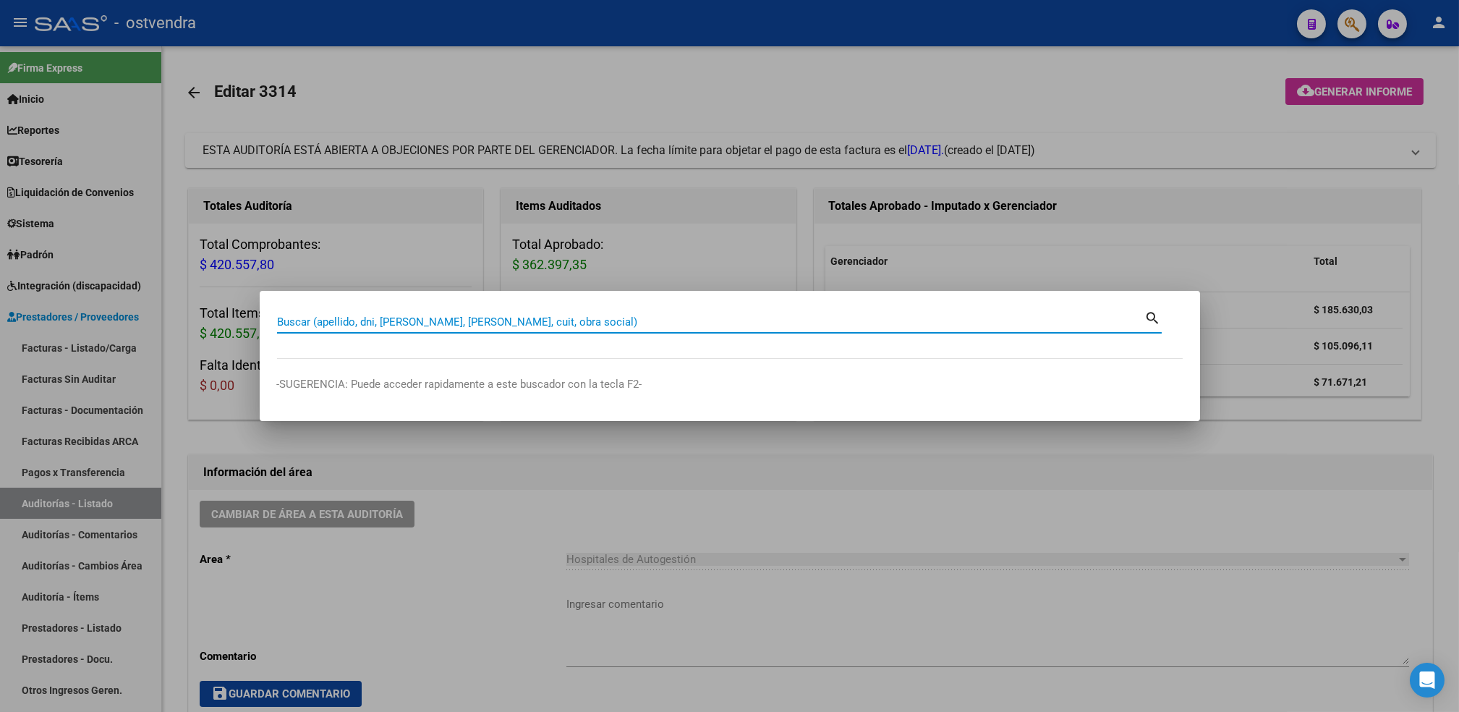
click at [552, 315] on input "Buscar (apellido, dni, [PERSON_NAME], [PERSON_NAME], cuit, obra social)" at bounding box center [711, 321] width 868 height 13
paste input "20388307634"
type input "20388307634"
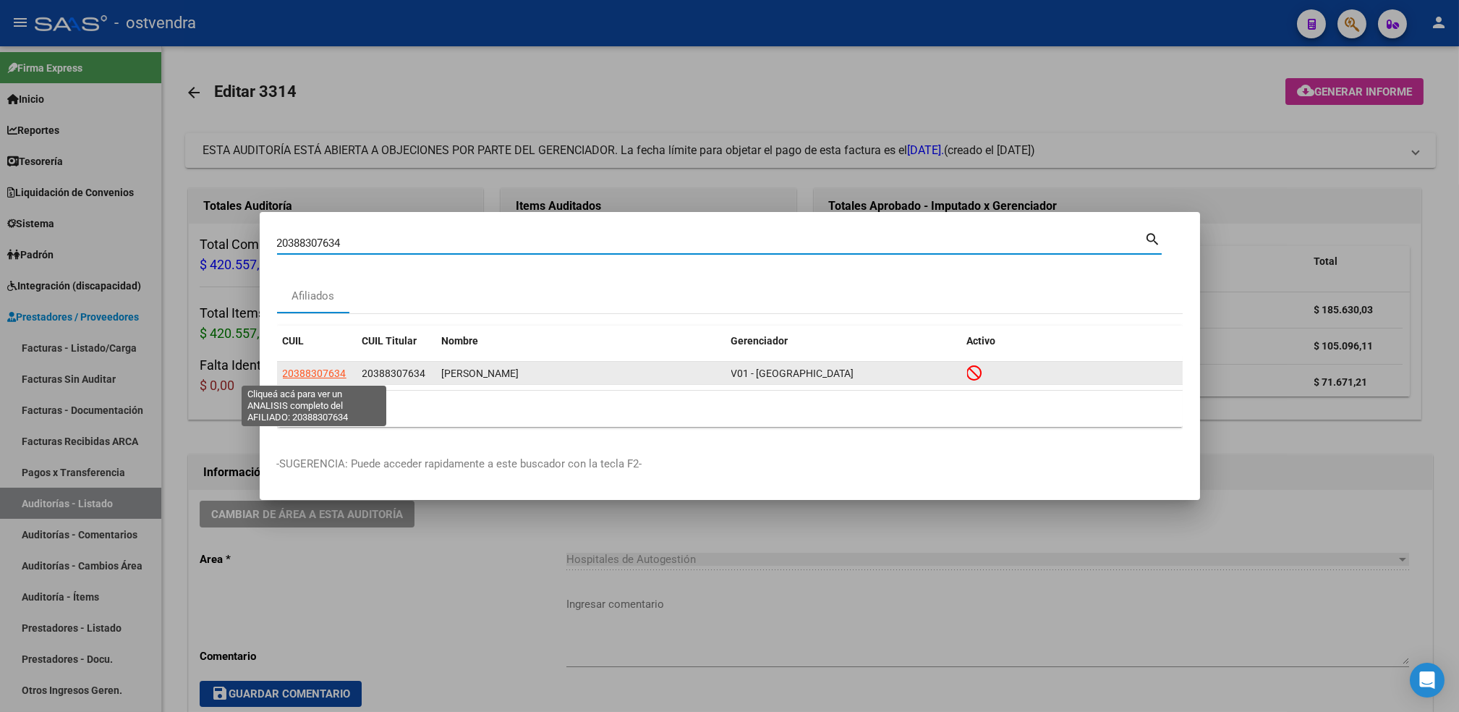
click at [320, 377] on span "20388307634" at bounding box center [315, 373] width 64 height 12
type textarea "20388307634"
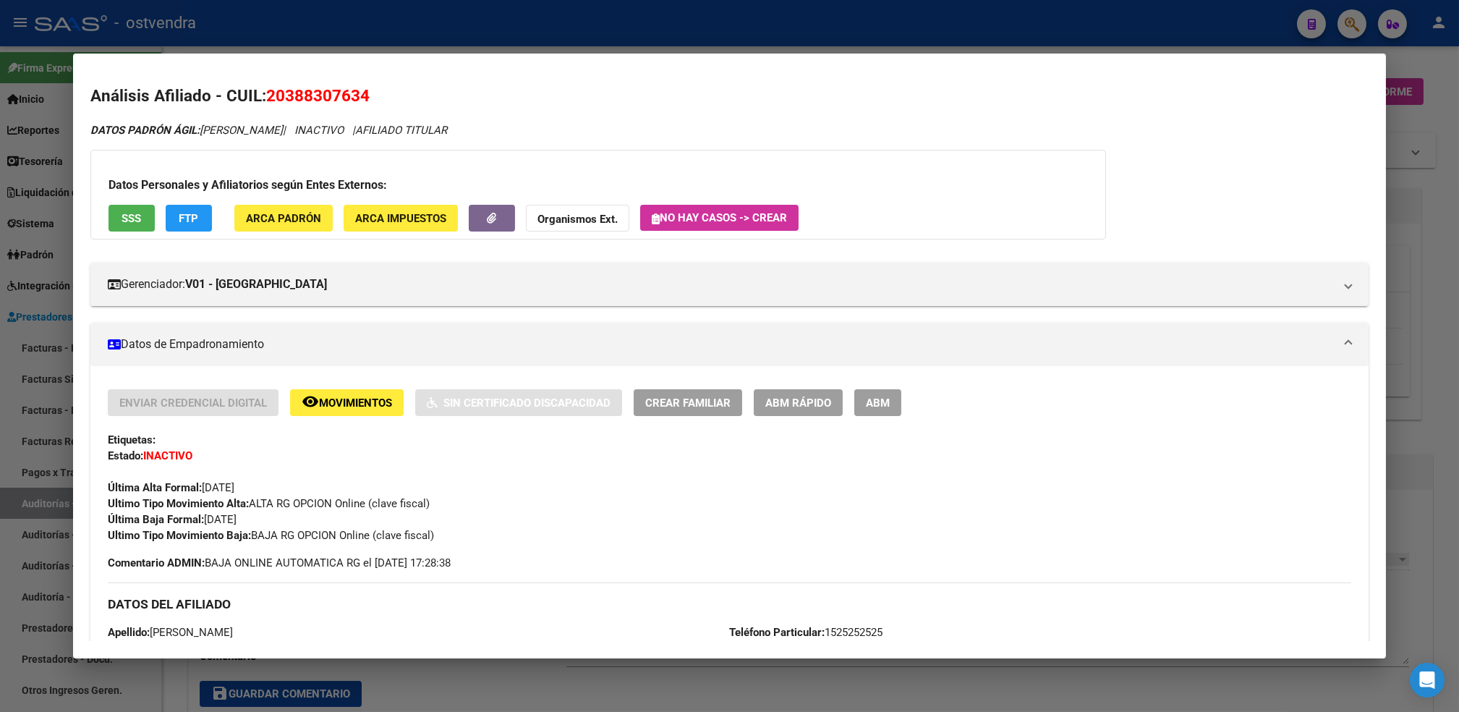
click at [555, 202] on div "Datos Personales y Afiliatorios según Entes Externos: SSS FTP ARCA Padrón ARCA …" at bounding box center [597, 195] width 1015 height 90
click at [560, 221] on strong "Organismos Ext." at bounding box center [577, 219] width 80 height 13
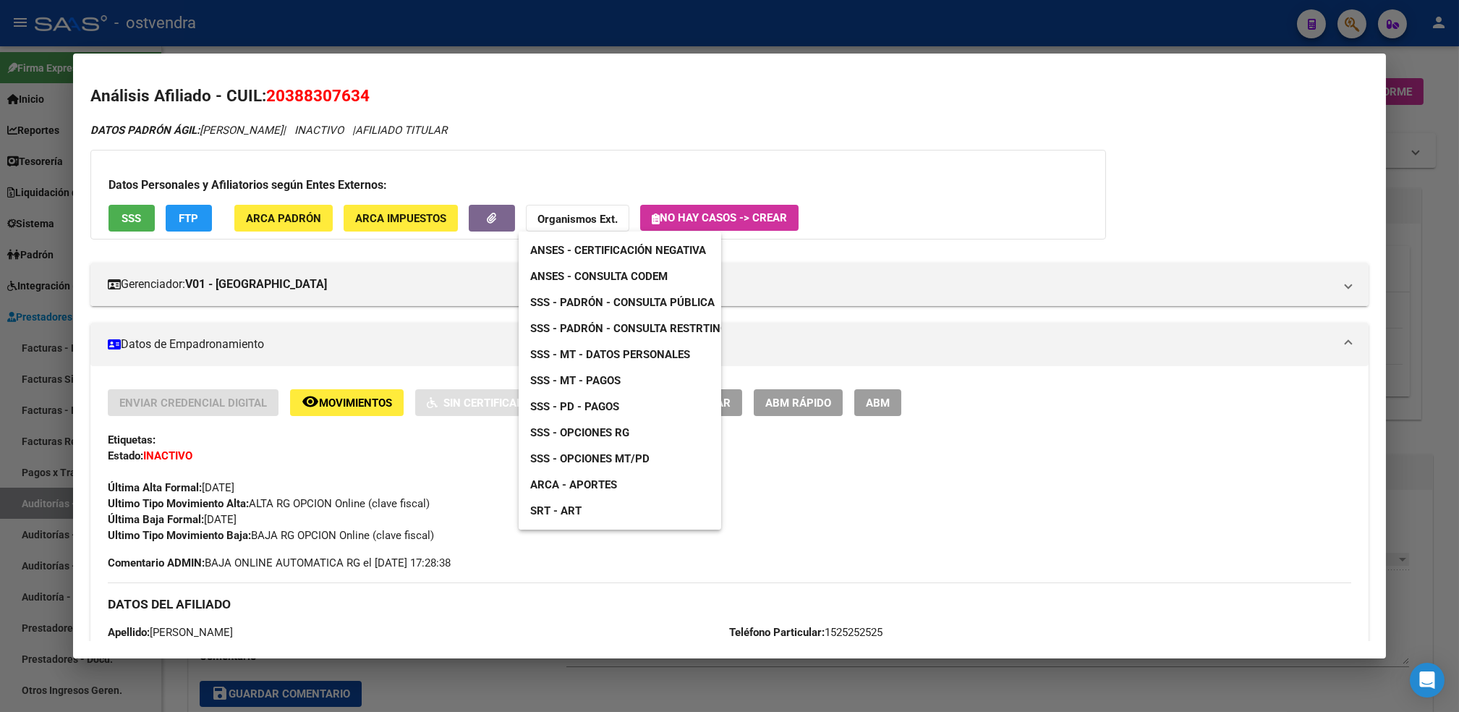
click at [675, 297] on span "SSS - Padrón - Consulta Pública" at bounding box center [622, 302] width 184 height 13
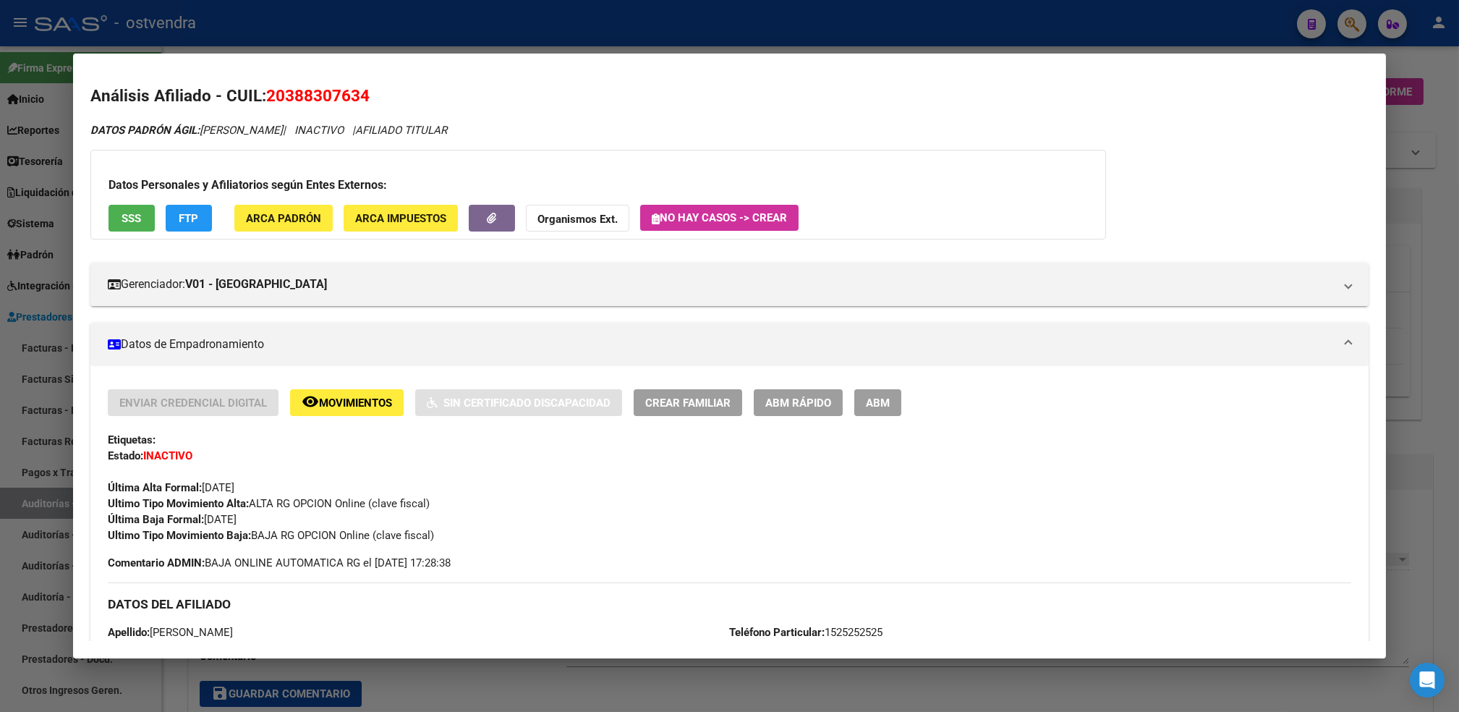
click at [1435, 68] on div at bounding box center [729, 356] width 1459 height 712
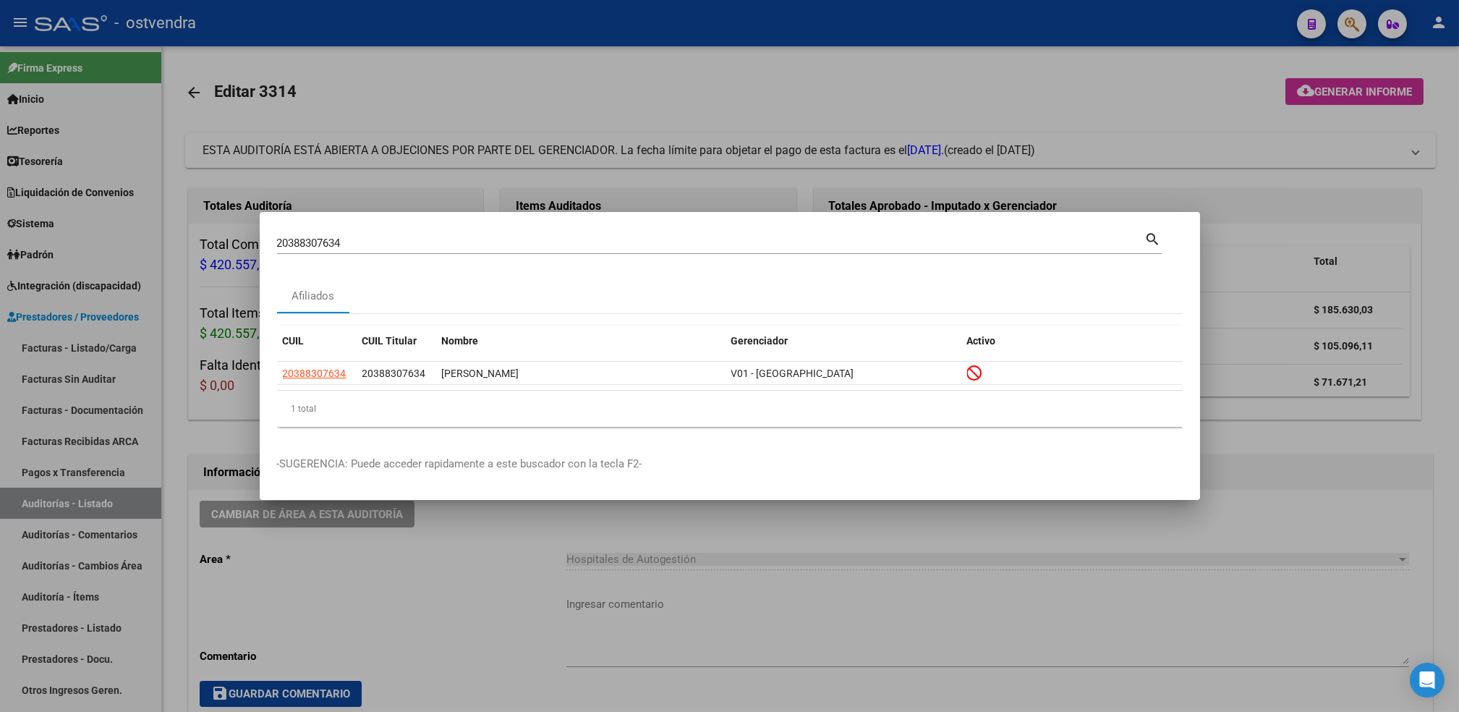
click at [1435, 68] on div at bounding box center [729, 356] width 1459 height 712
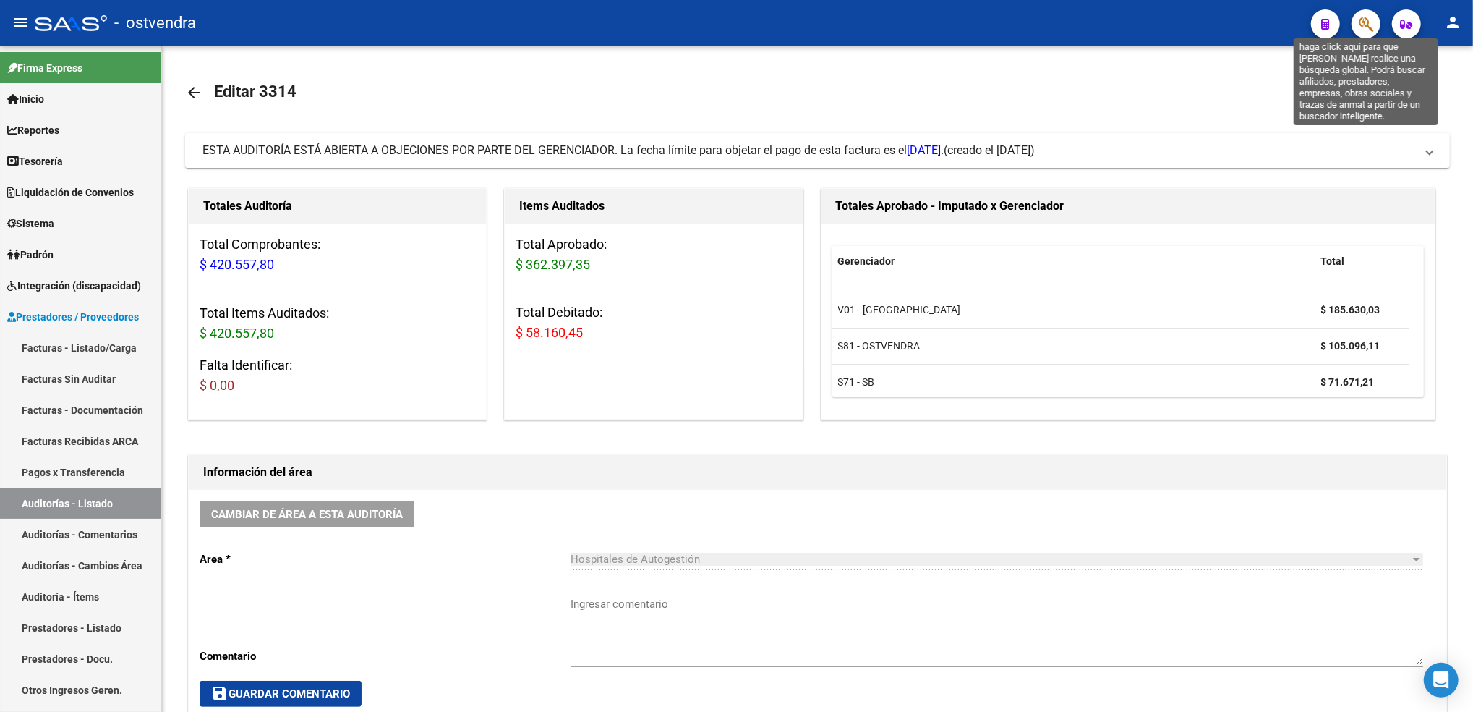
click at [1363, 16] on icon "button" at bounding box center [1366, 24] width 14 height 17
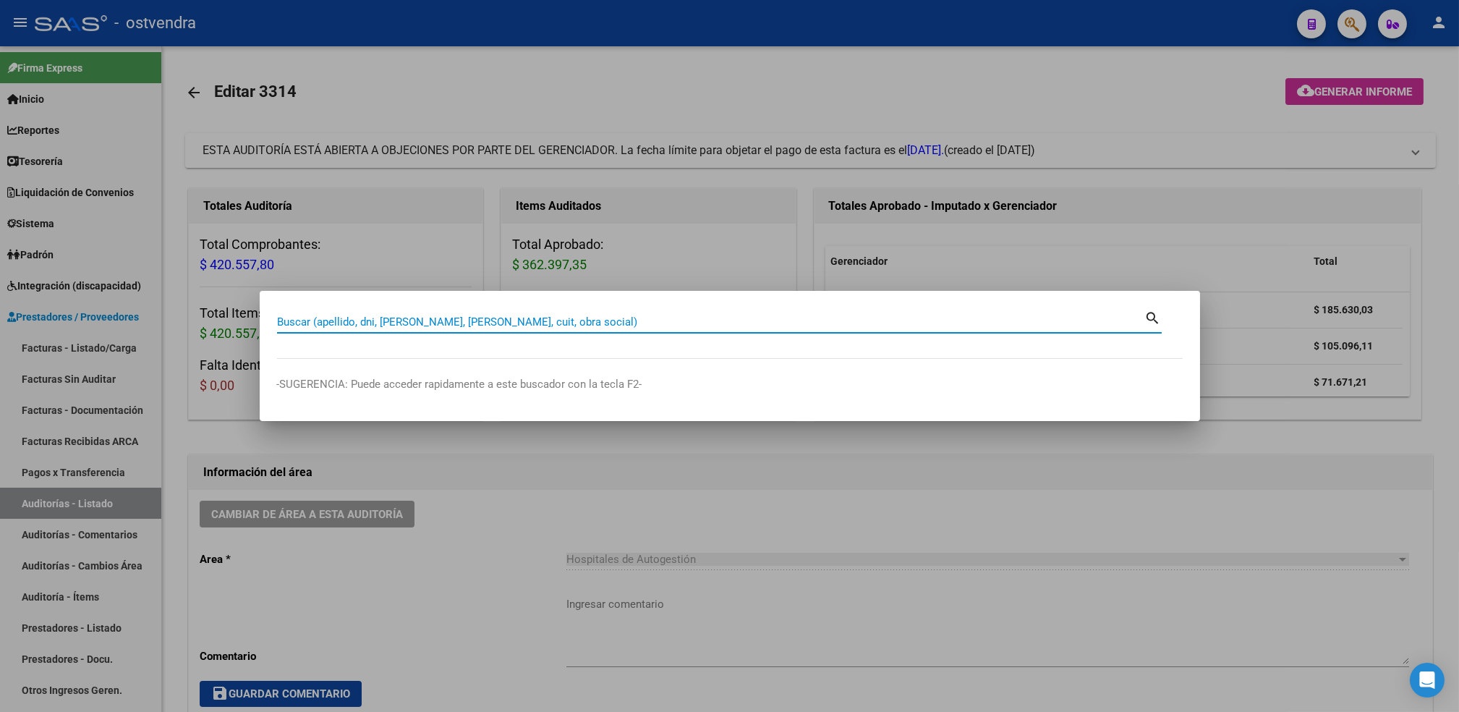
click at [615, 320] on input "Buscar (apellido, dni, [PERSON_NAME], [PERSON_NAME], cuit, obra social)" at bounding box center [711, 321] width 868 height 13
paste input "20389142779"
type input "20389142779"
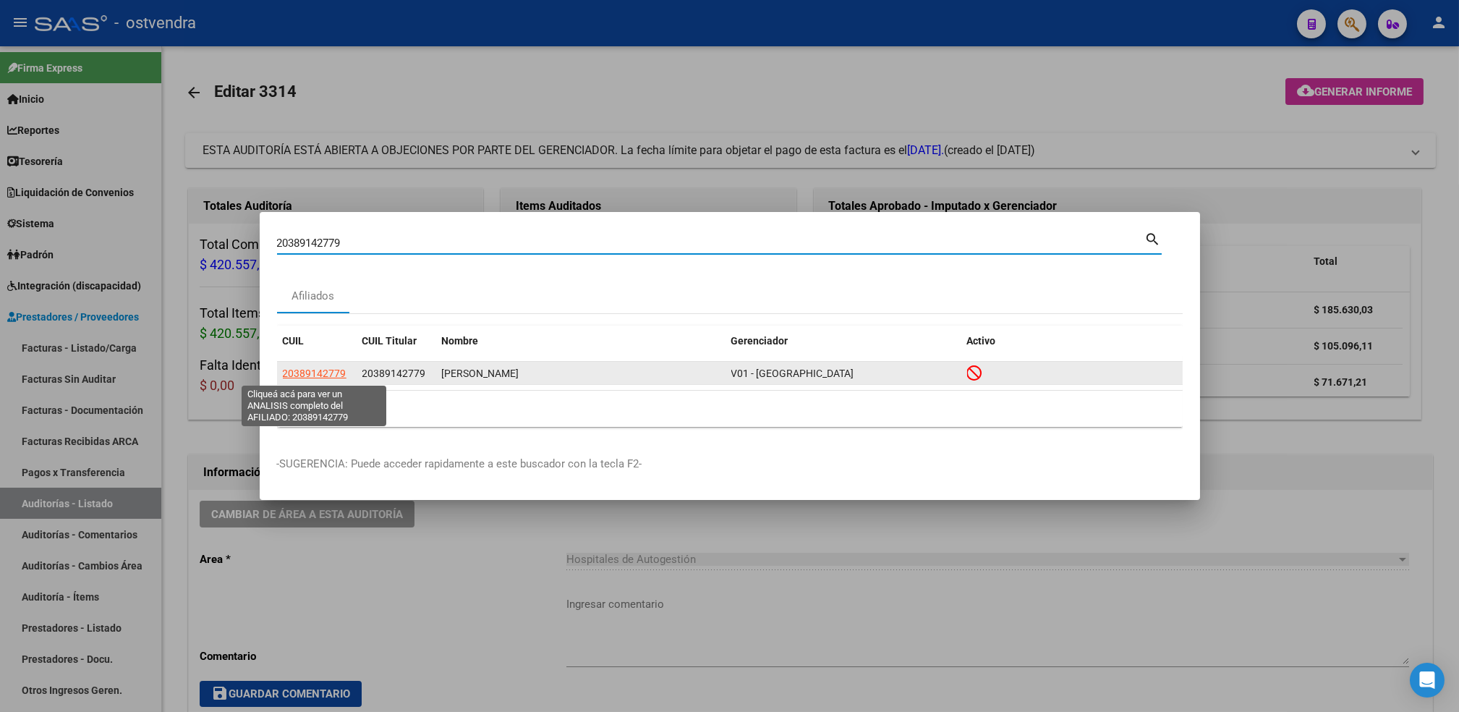
click at [302, 370] on span "20389142779" at bounding box center [315, 373] width 64 height 12
type textarea "20389142779"
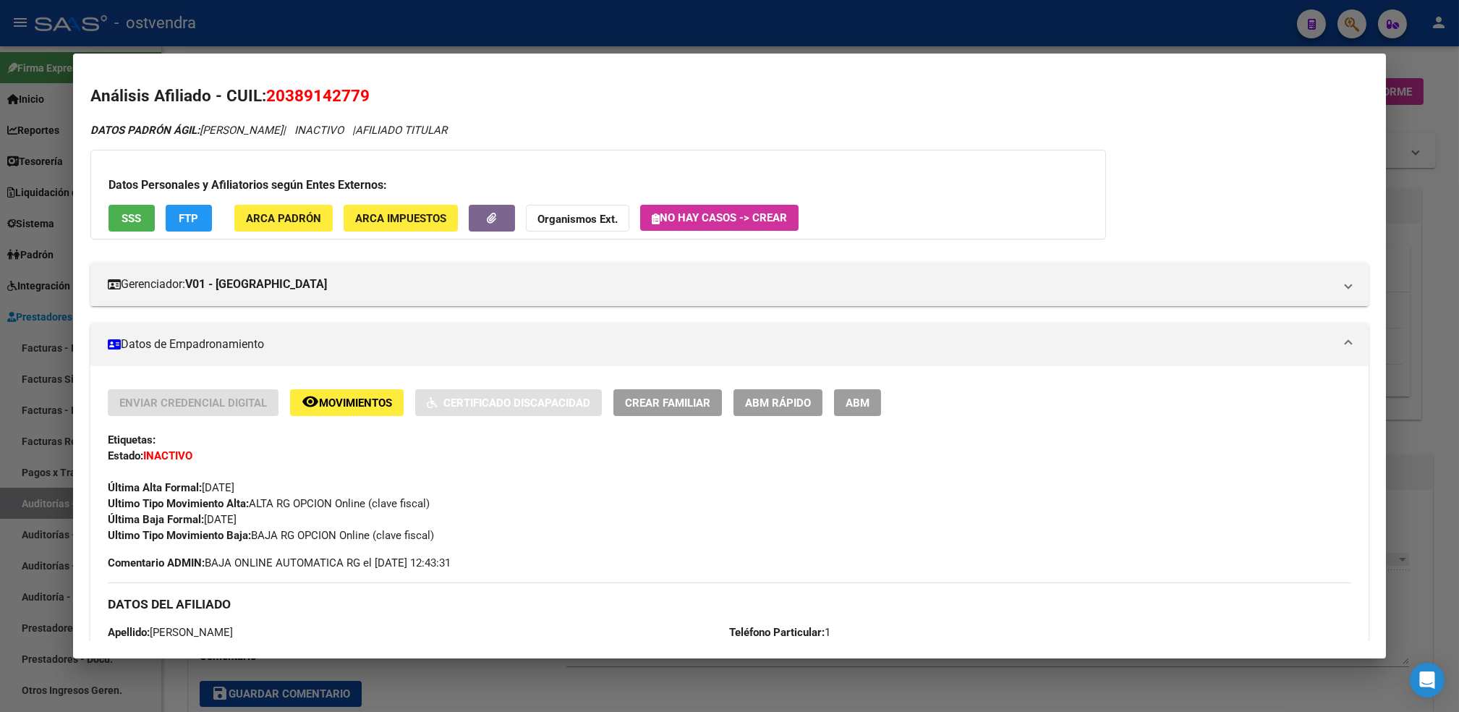
click at [581, 223] on strong "Organismos Ext." at bounding box center [577, 219] width 80 height 13
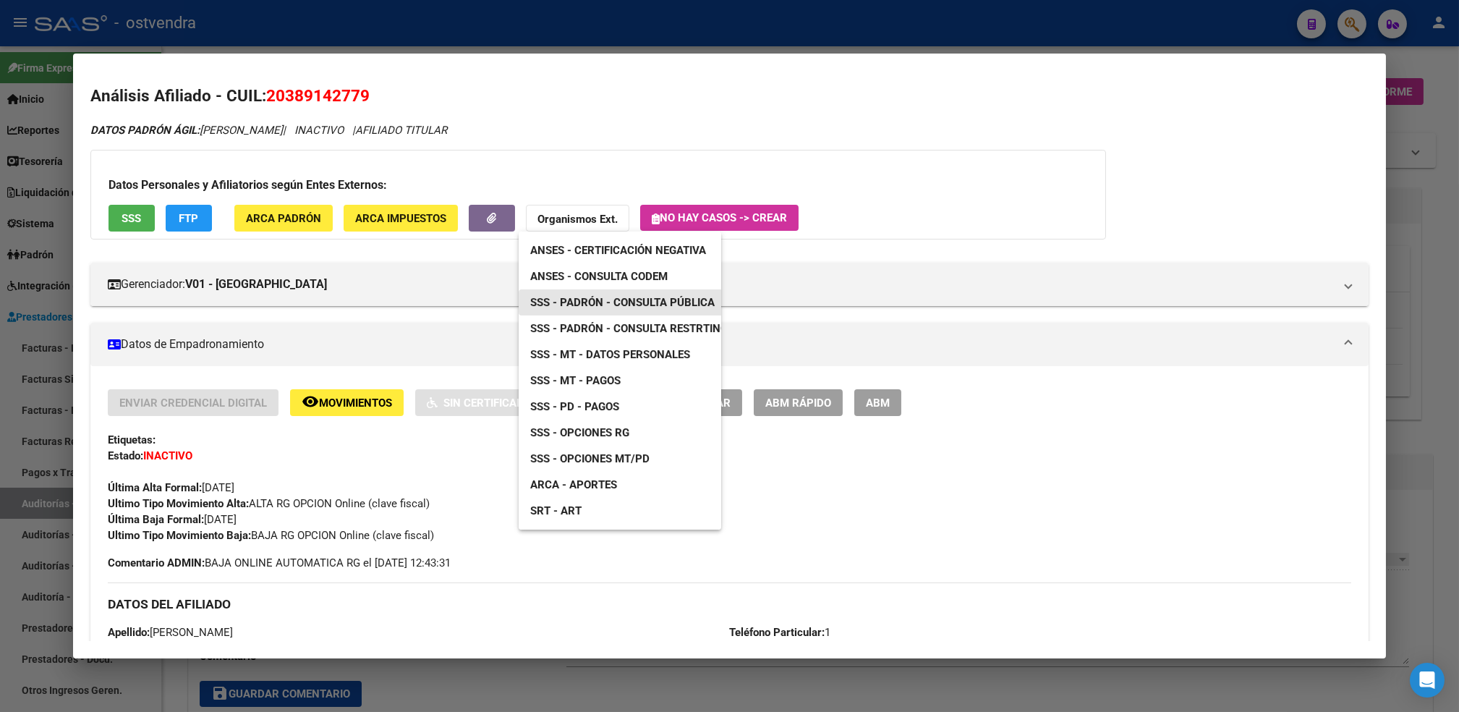
click at [646, 302] on span "SSS - Padrón - Consulta Pública" at bounding box center [622, 302] width 184 height 13
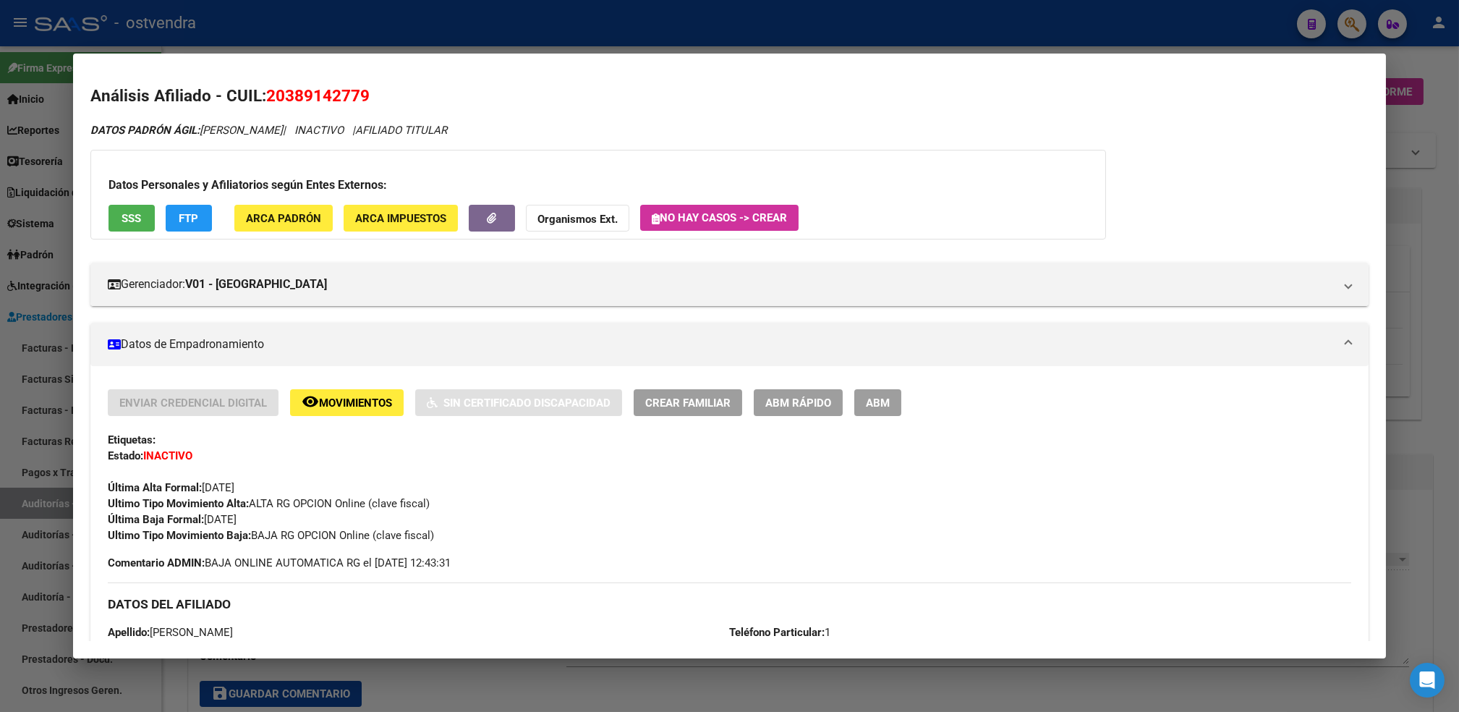
click at [1436, 65] on div at bounding box center [729, 356] width 1459 height 712
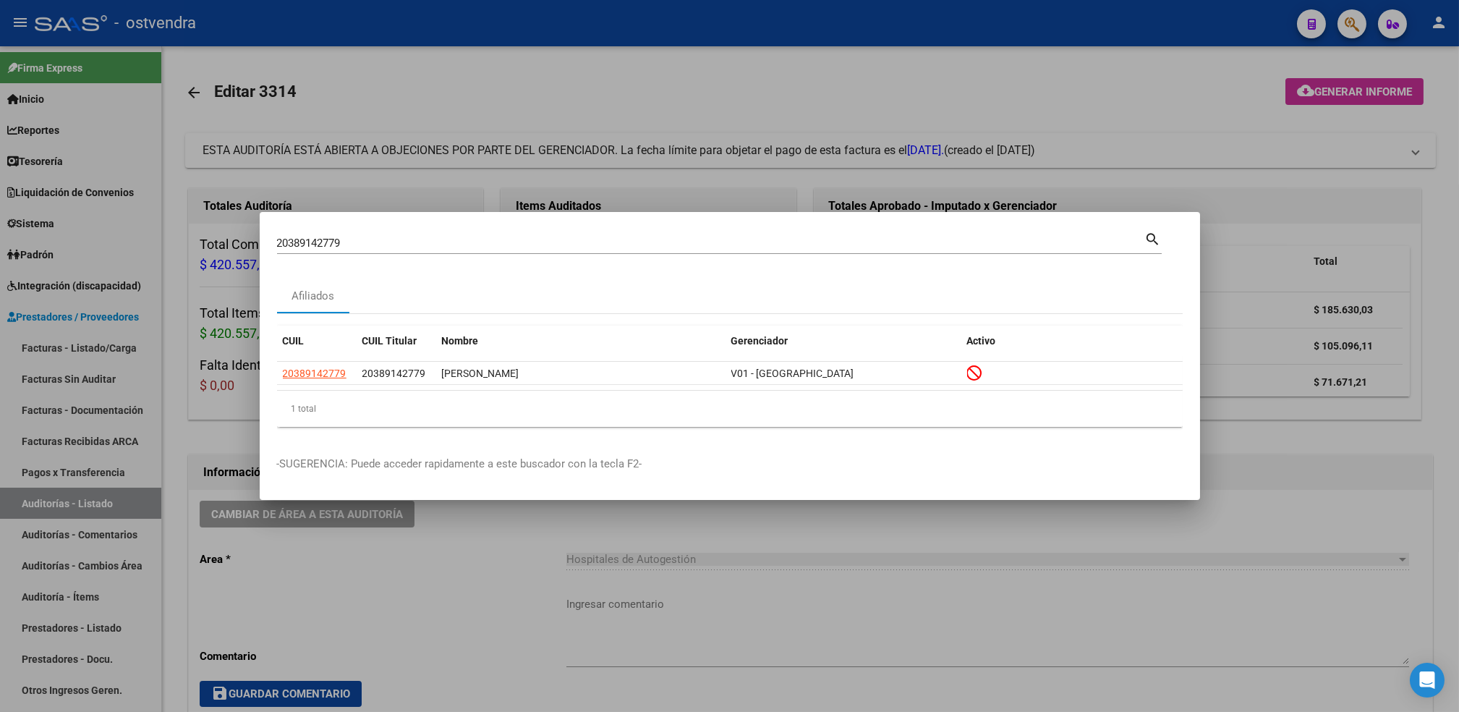
click at [1436, 65] on div at bounding box center [729, 356] width 1459 height 712
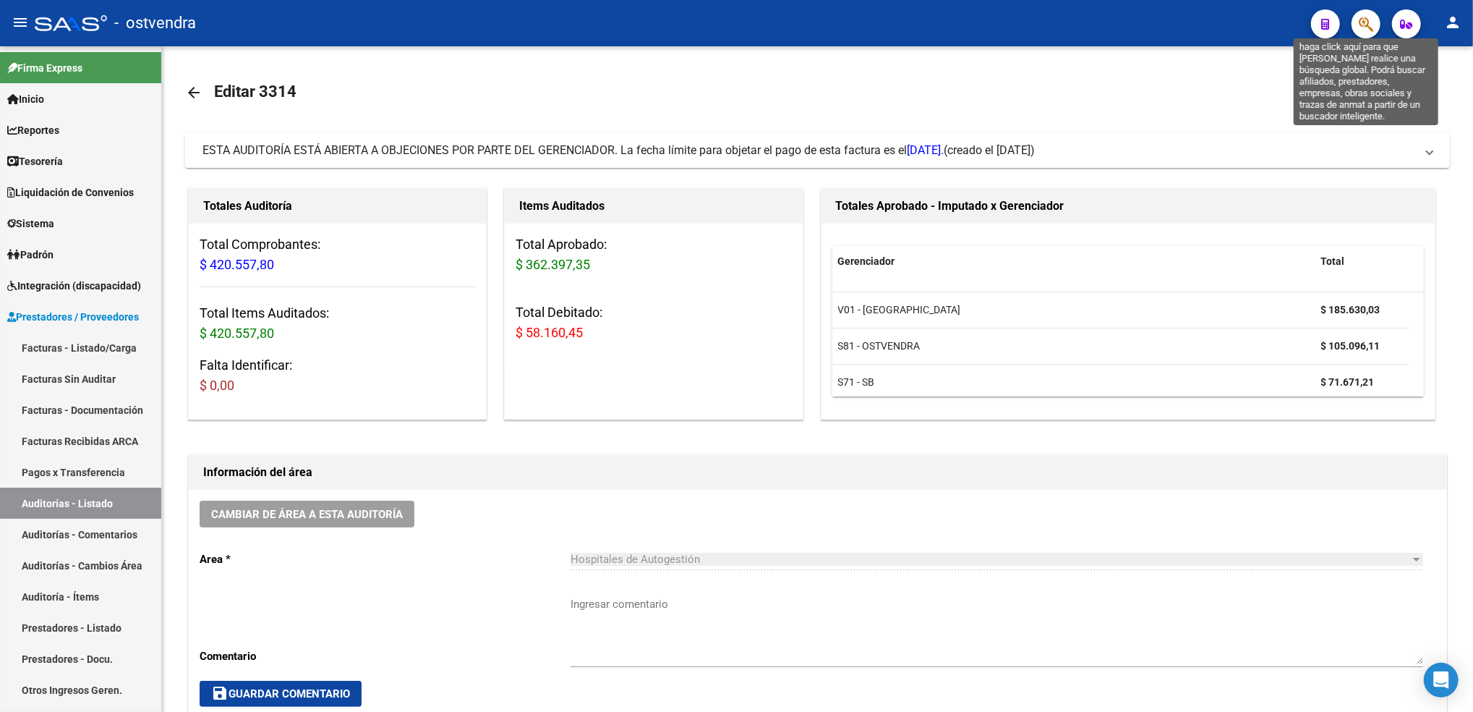
click at [1367, 21] on icon "button" at bounding box center [1366, 24] width 14 height 17
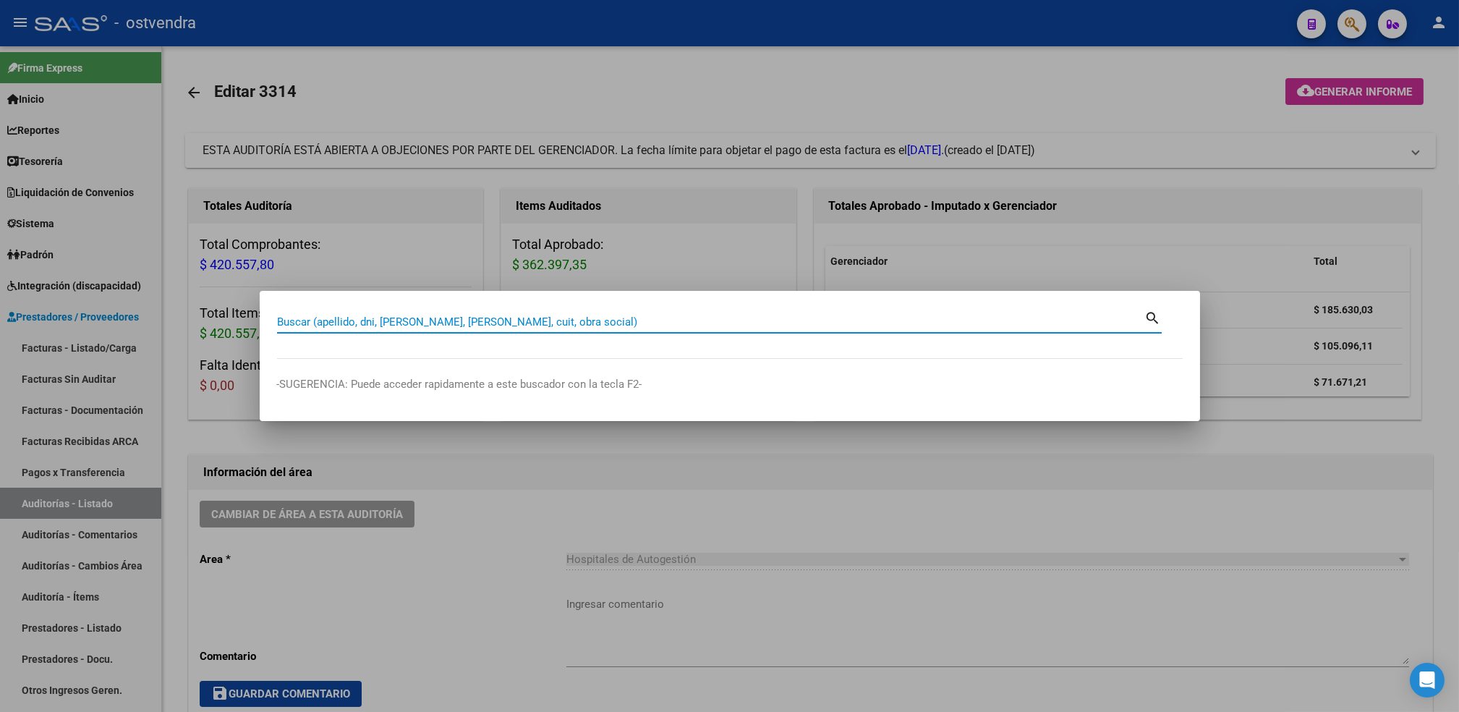
click at [700, 316] on input "Buscar (apellido, dni, [PERSON_NAME], [PERSON_NAME], cuit, obra social)" at bounding box center [711, 321] width 868 height 13
paste input "20389241505"
type input "20389241505"
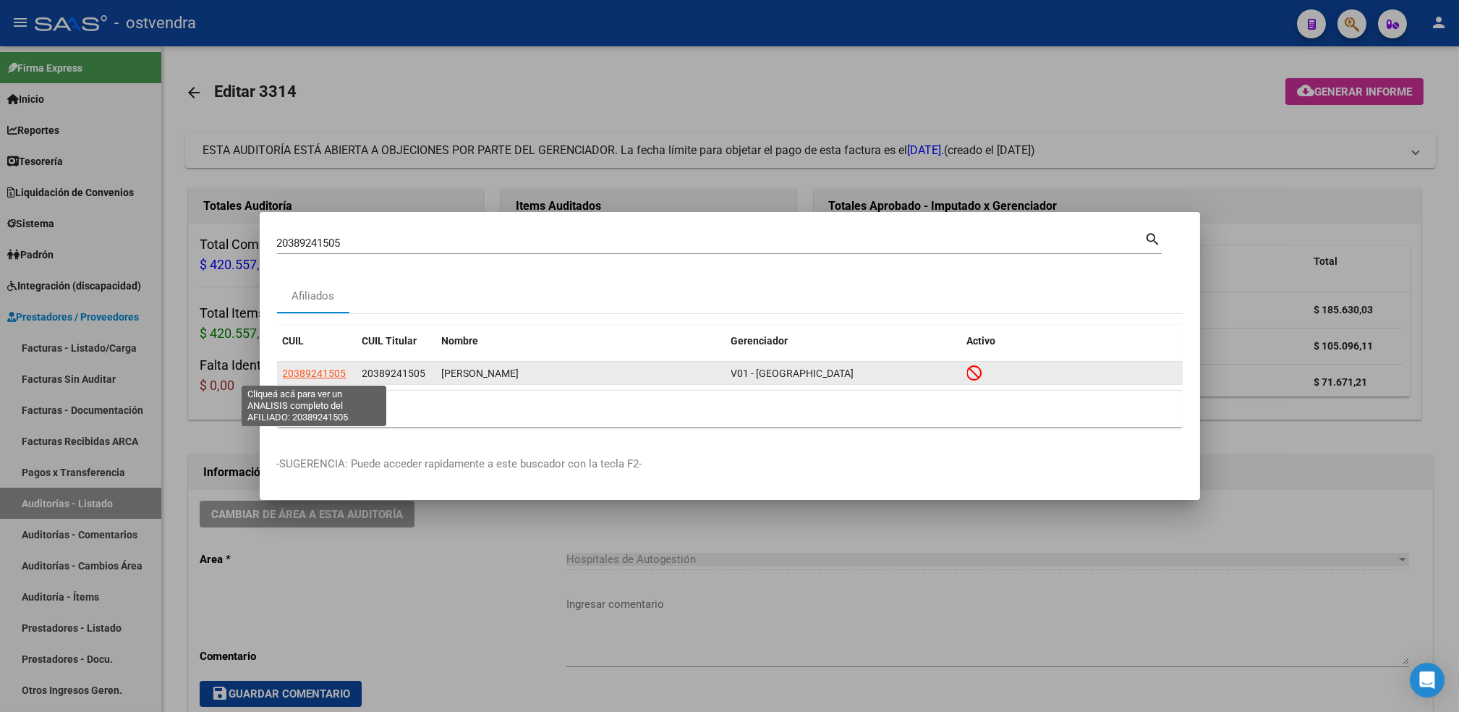
click at [323, 373] on span "20389241505" at bounding box center [315, 373] width 64 height 12
type textarea "20389241505"
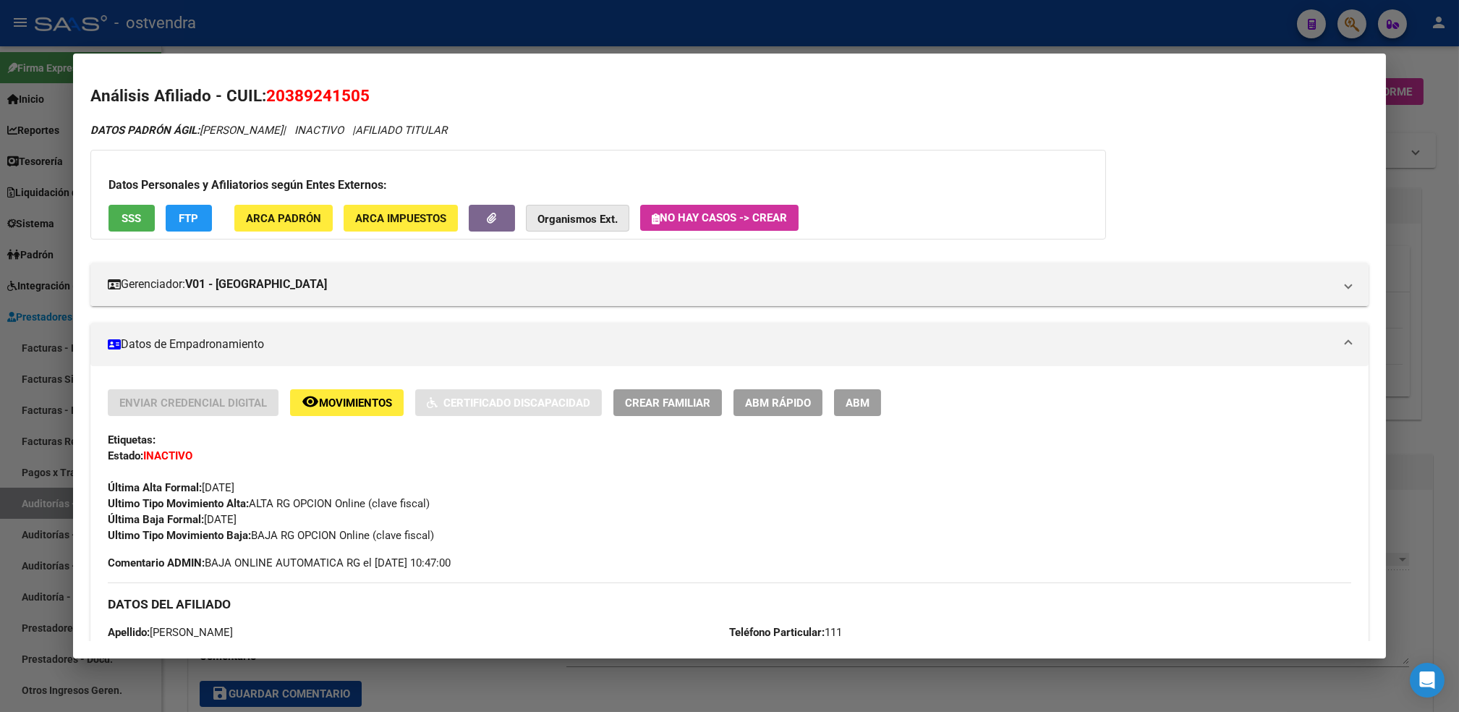
click at [593, 214] on strong "Organismos Ext." at bounding box center [577, 219] width 80 height 13
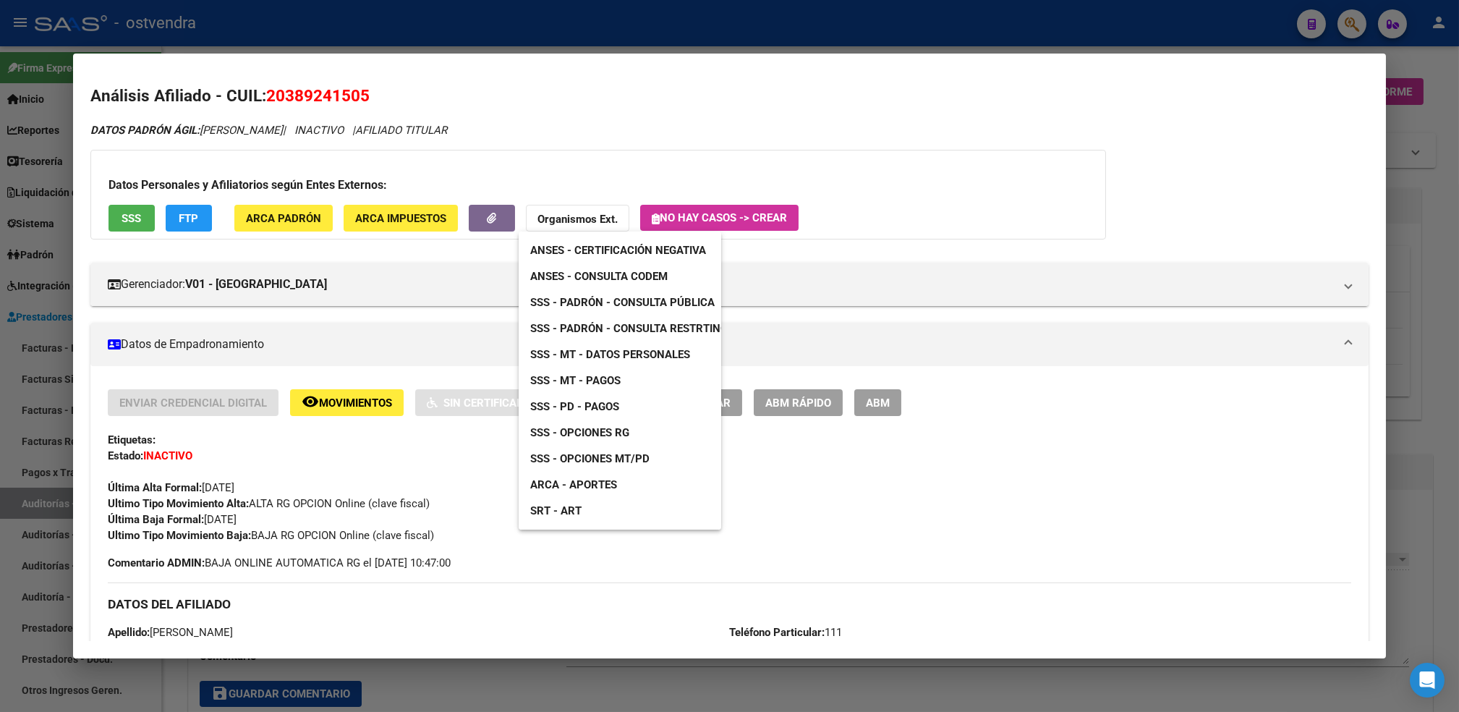
click at [639, 302] on span "SSS - Padrón - Consulta Pública" at bounding box center [622, 302] width 184 height 13
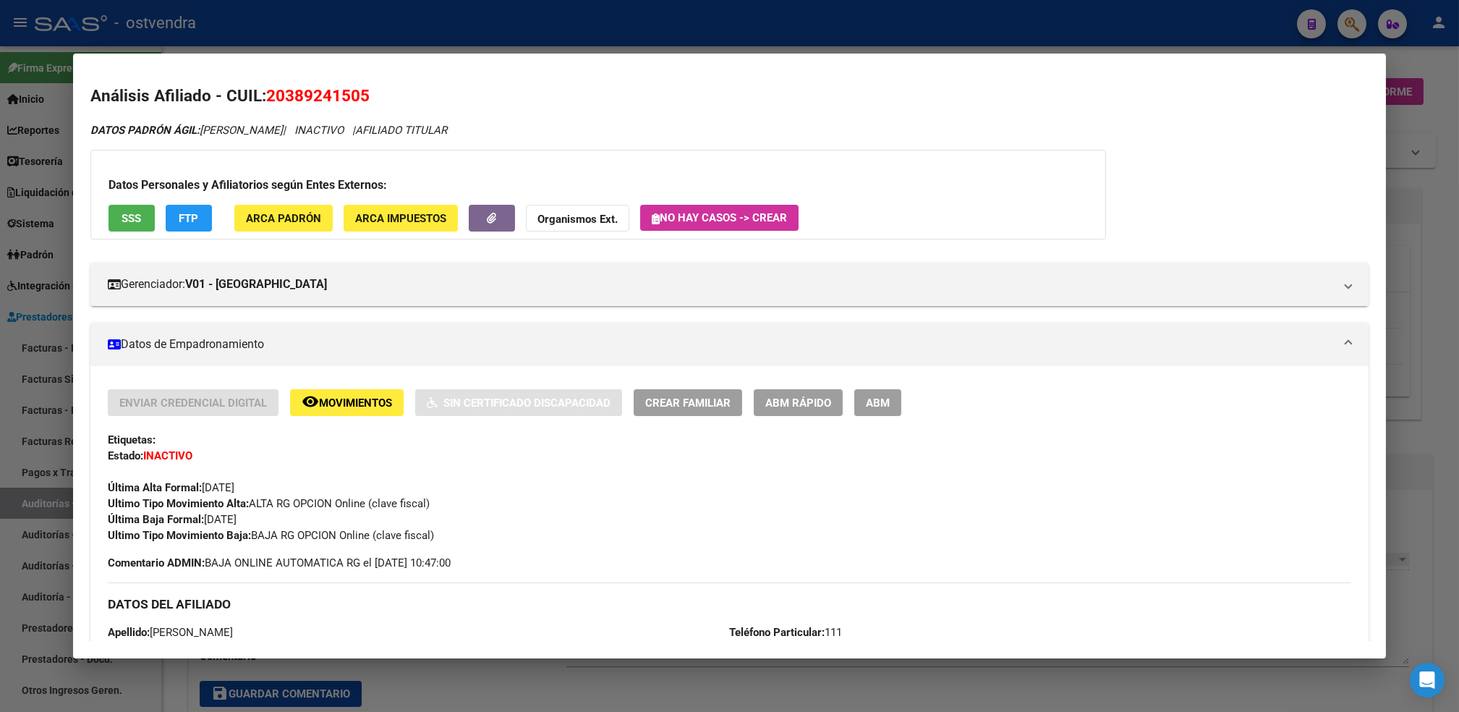
click at [1442, 61] on div at bounding box center [729, 356] width 1459 height 712
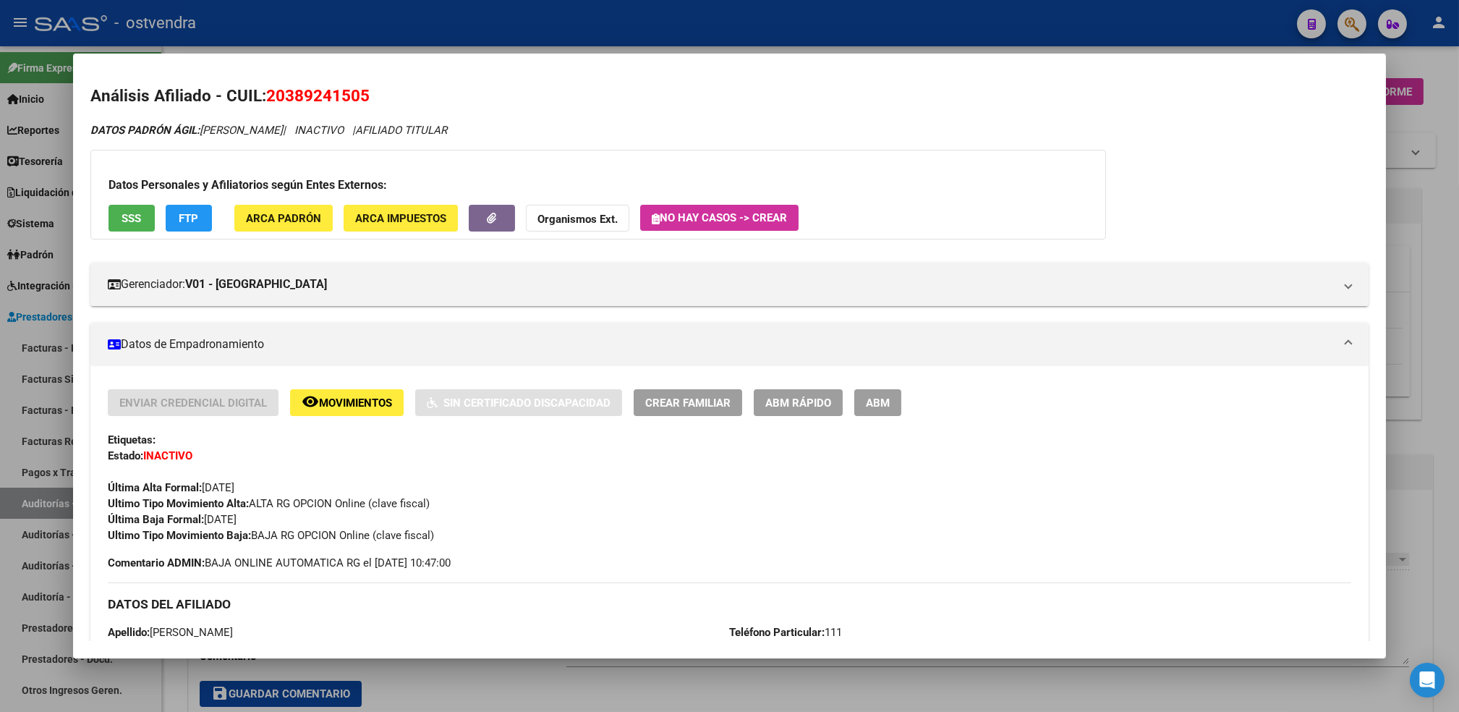
click at [1442, 61] on div at bounding box center [729, 356] width 1459 height 712
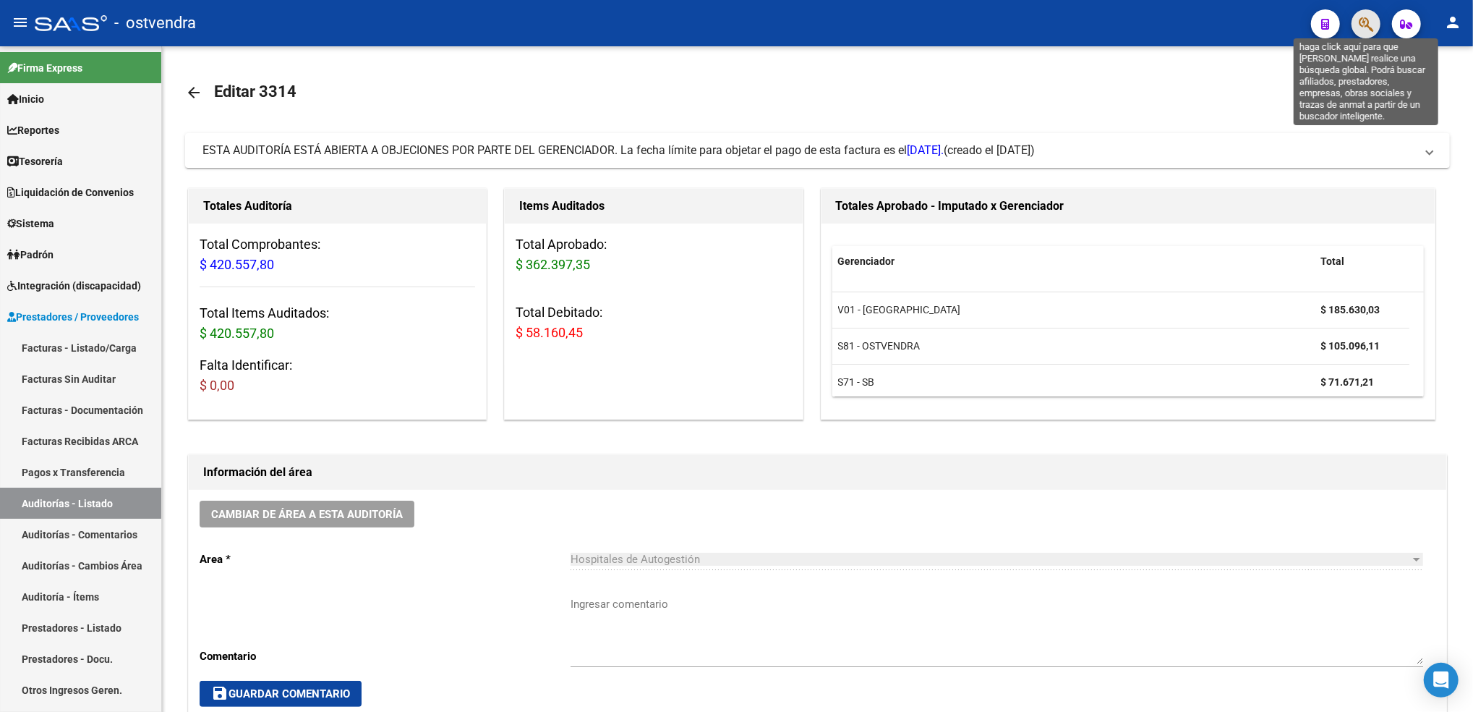
click at [1362, 23] on icon "button" at bounding box center [1366, 24] width 14 height 17
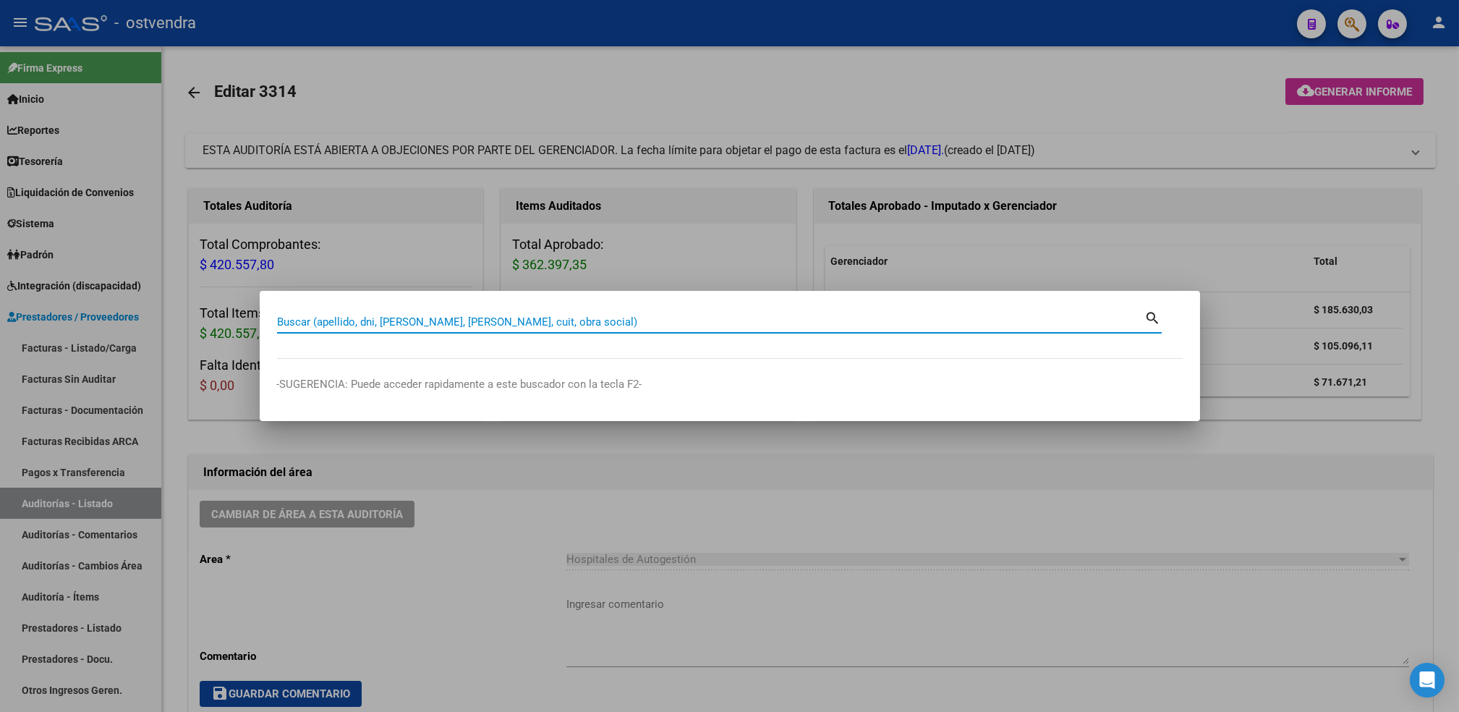
click at [816, 323] on input "Buscar (apellido, dni, [PERSON_NAME], [PERSON_NAME], cuit, obra social)" at bounding box center [711, 321] width 868 height 13
paste input "27386212894"
type input "27386212894"
